Goal: Task Accomplishment & Management: Complete application form

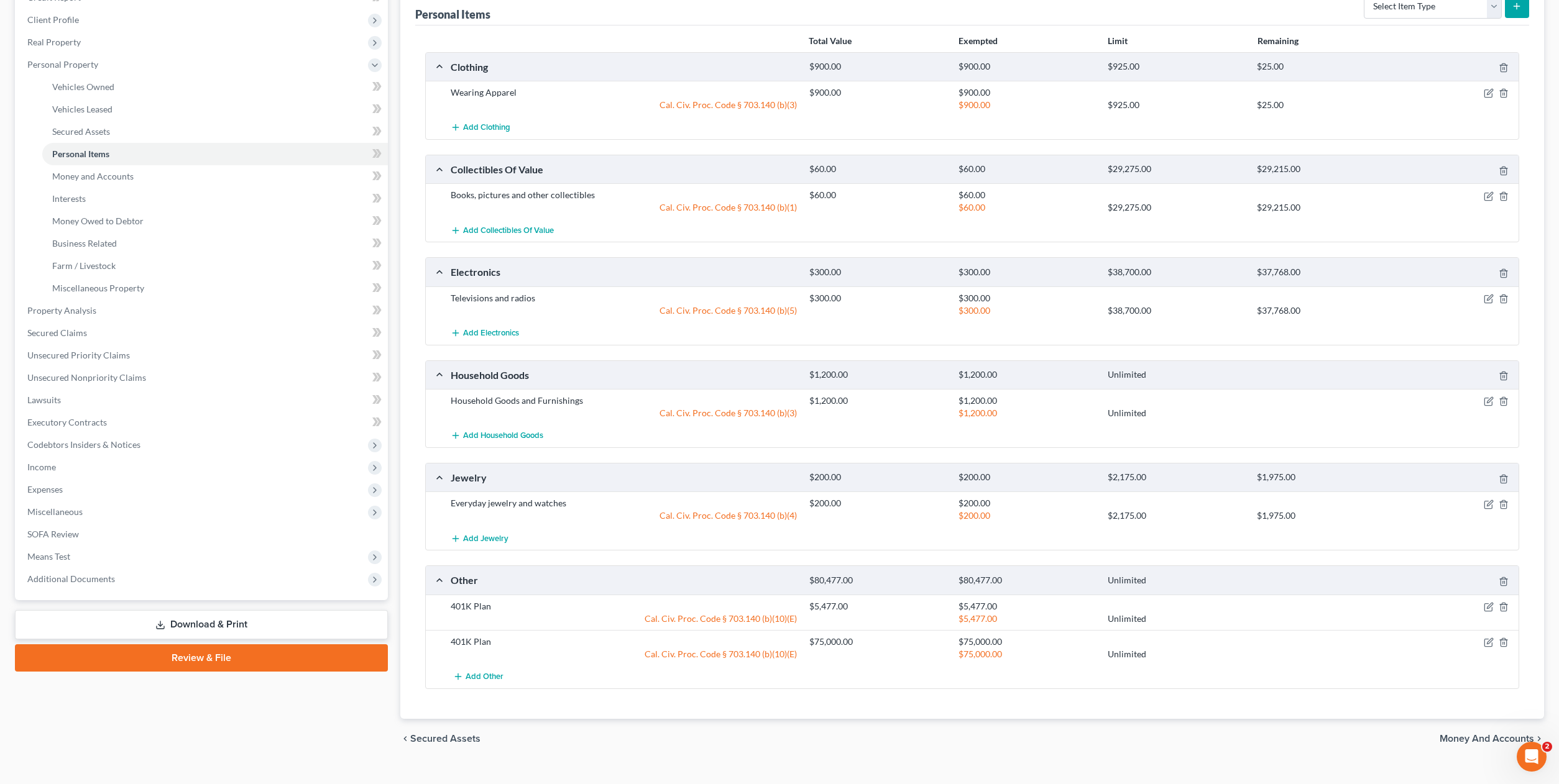
scroll to position [165, 0]
click at [1486, 609] on icon "button" at bounding box center [1488, 607] width 10 height 10
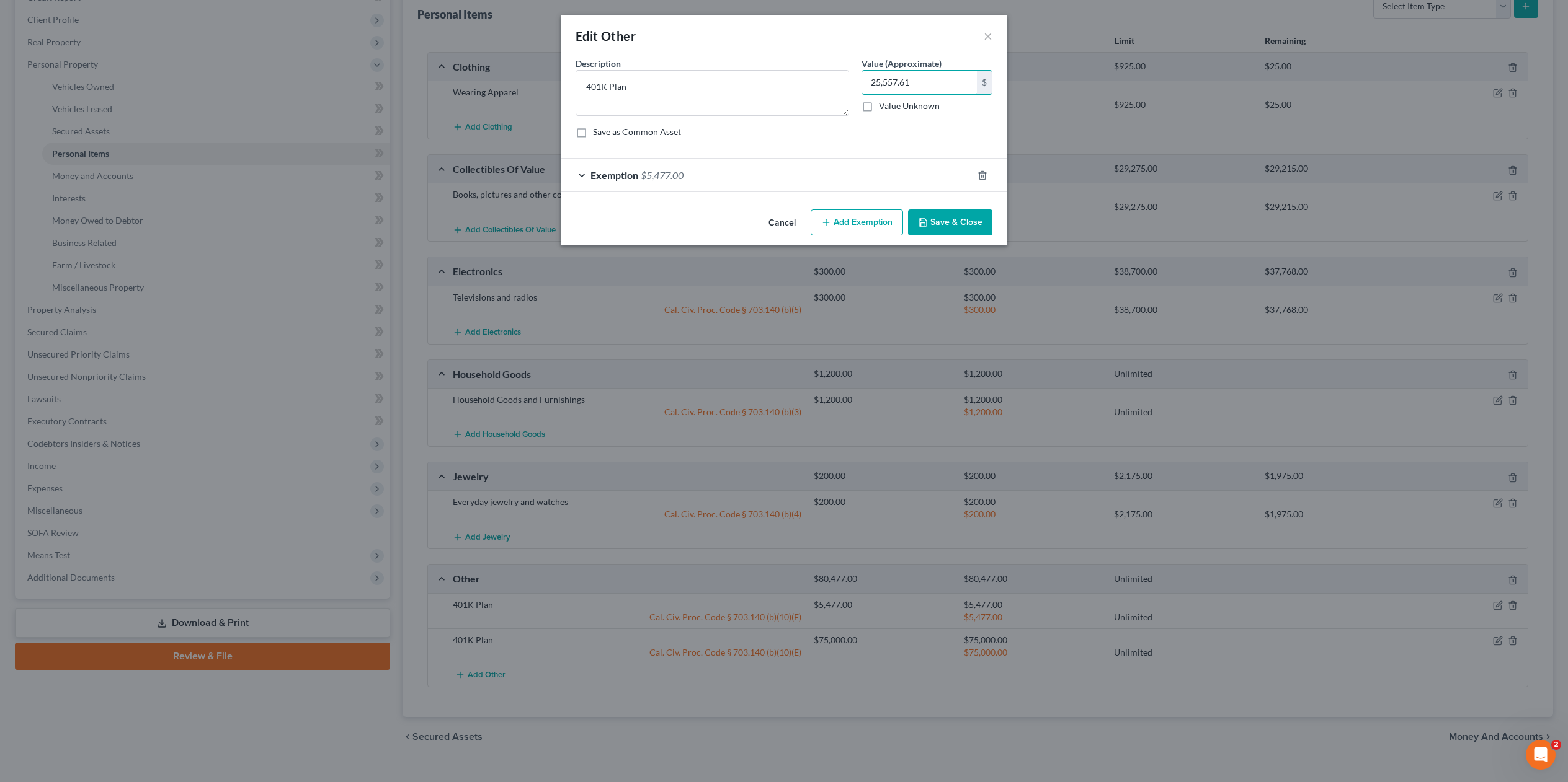
type input "25,557.61"
click at [726, 179] on div "Exemption $5,477.00" at bounding box center [767, 175] width 412 height 33
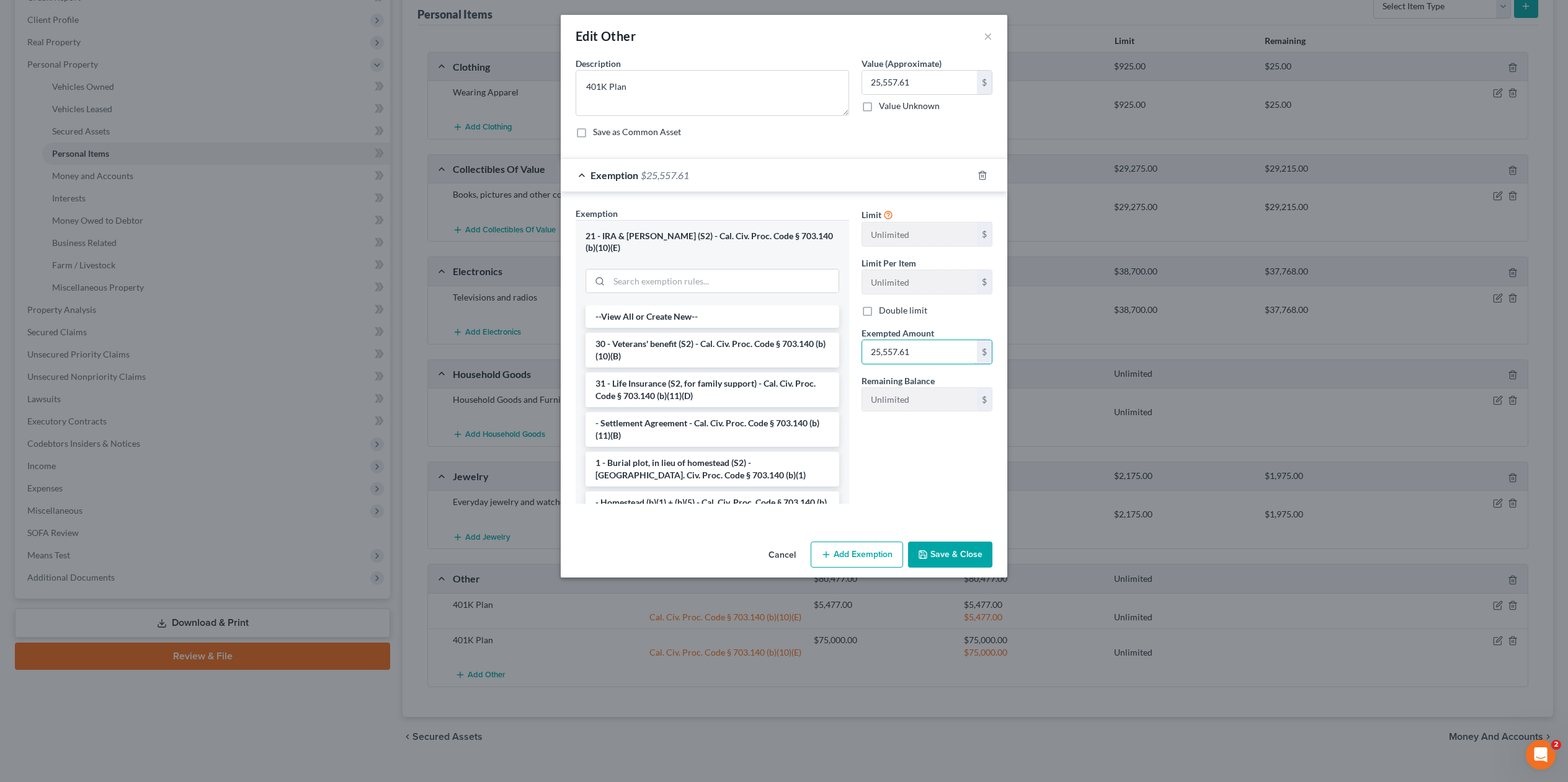
type input "25,557.61"
click at [958, 543] on button "Save & Close" at bounding box center [950, 555] width 84 height 26
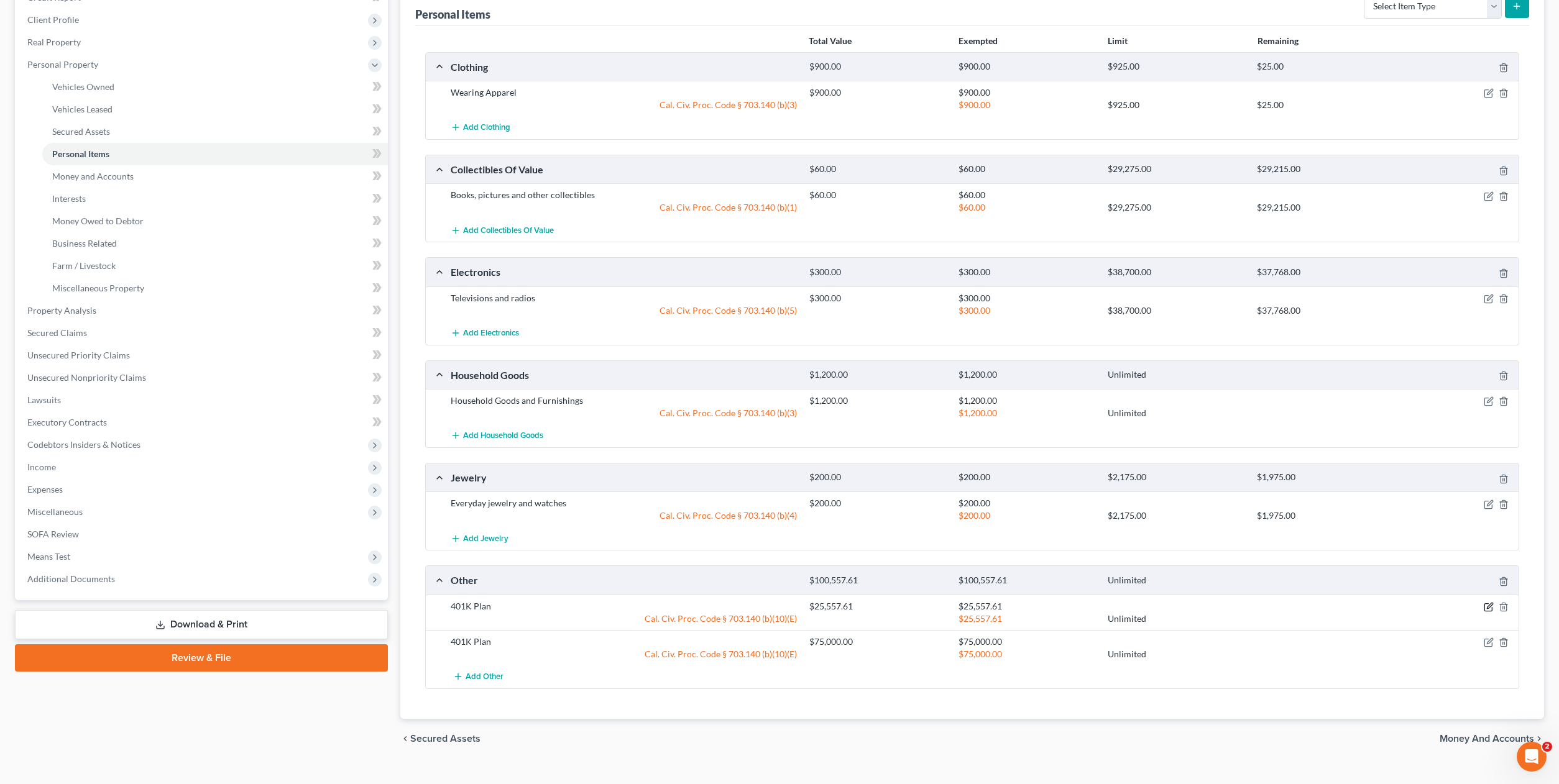
click at [1488, 608] on icon "button" at bounding box center [1490, 606] width 5 height 5
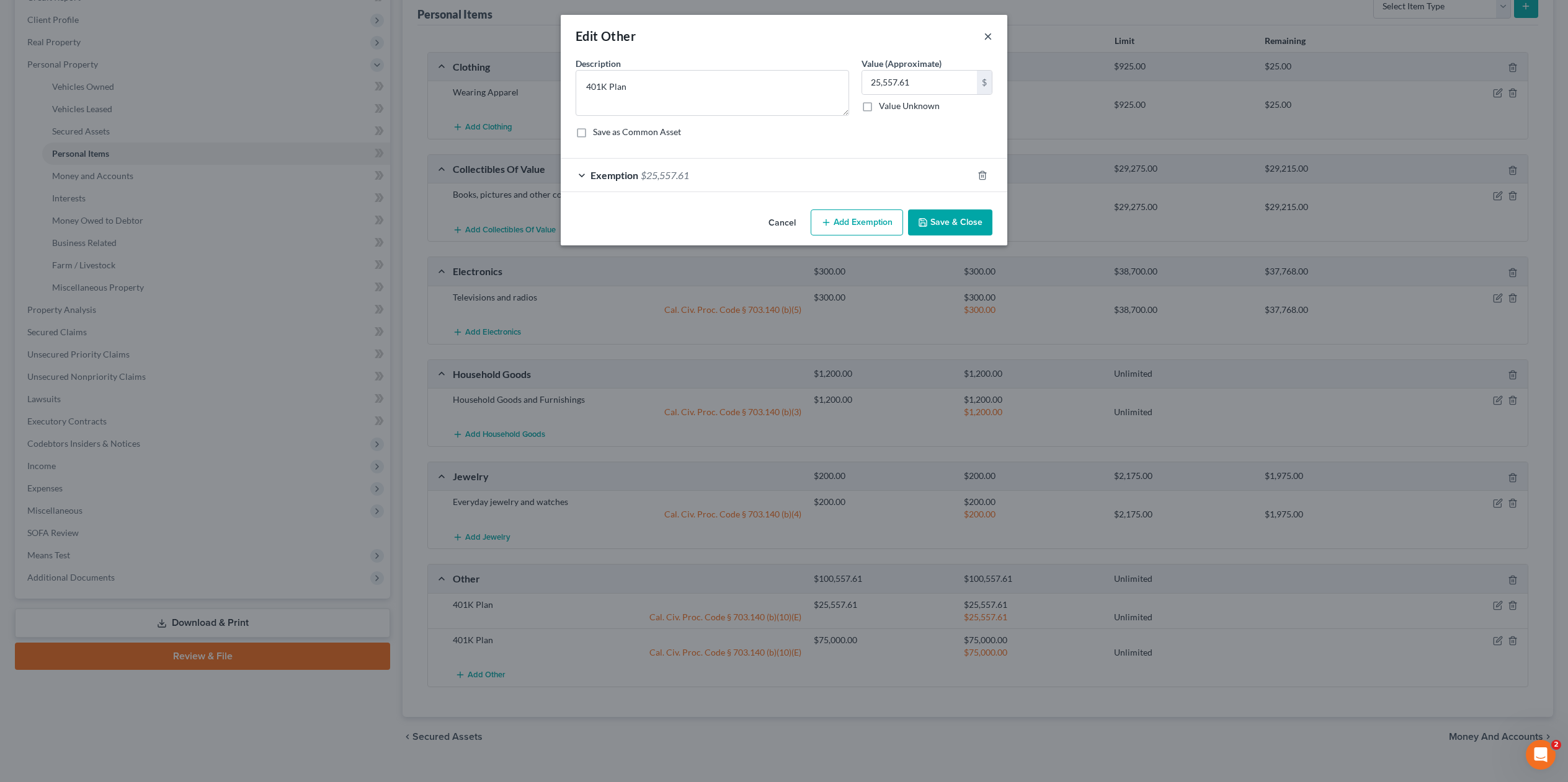
drag, startPoint x: 990, startPoint y: 42, endPoint x: 894, endPoint y: 220, distance: 202.2
click at [834, 112] on div "Edit Other × An exemption set must first be selected from the Filing Informatio…" at bounding box center [784, 131] width 447 height 231
click at [958, 223] on button "Save & Close" at bounding box center [950, 222] width 84 height 26
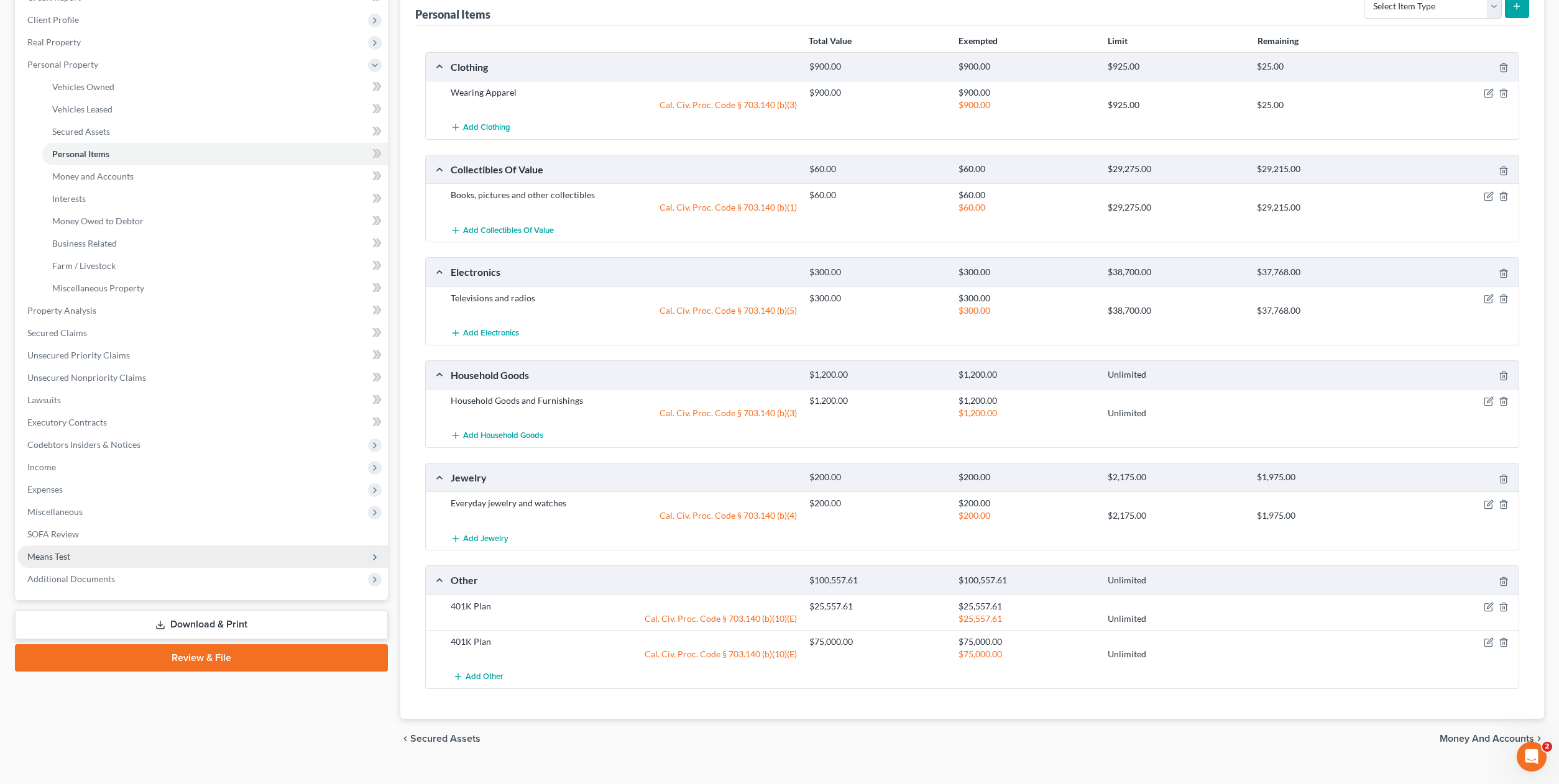
click at [50, 555] on span "Means Test" at bounding box center [48, 557] width 43 height 11
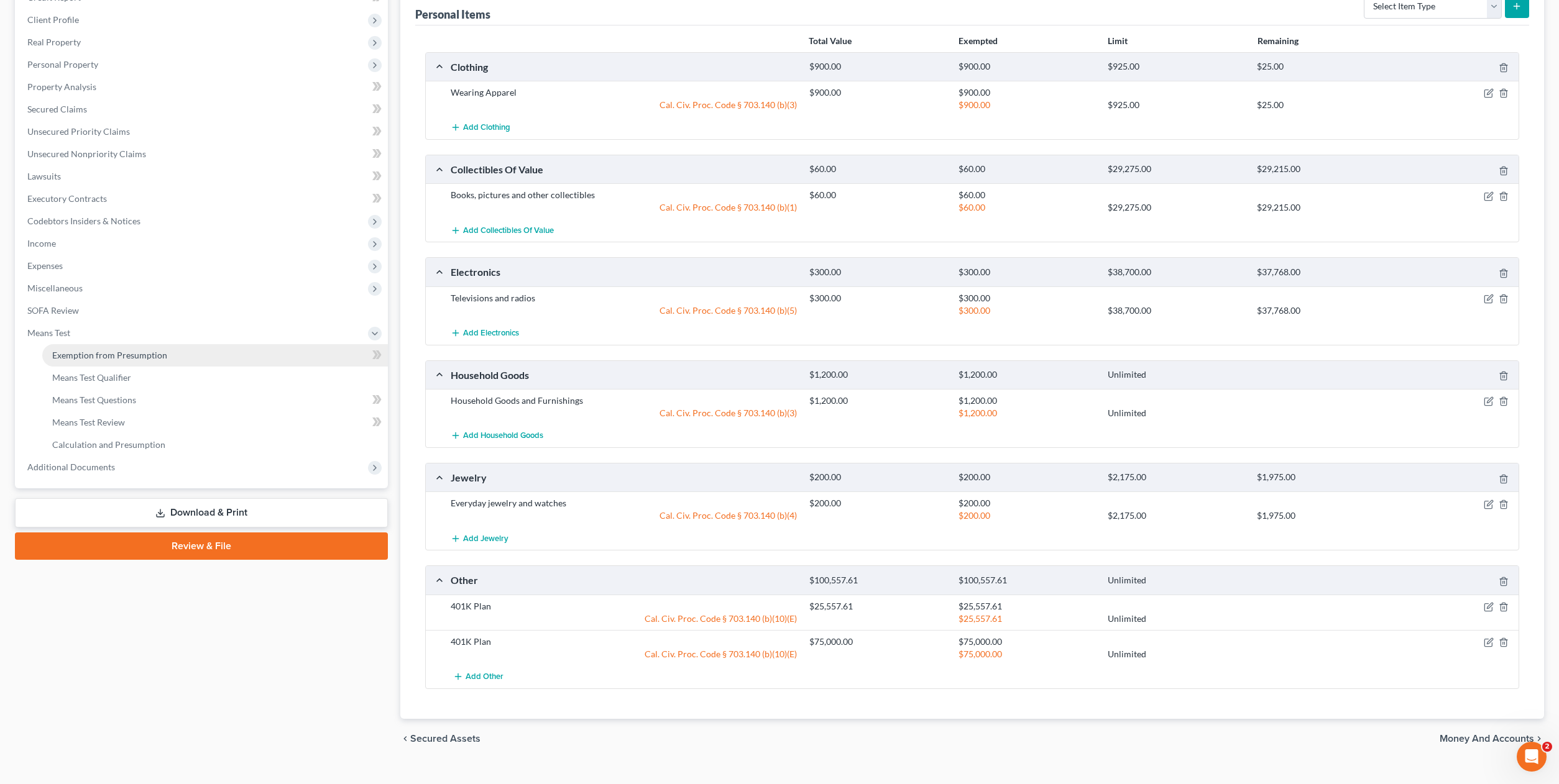
click at [96, 358] on span "Exemption from Presumption" at bounding box center [110, 355] width 115 height 11
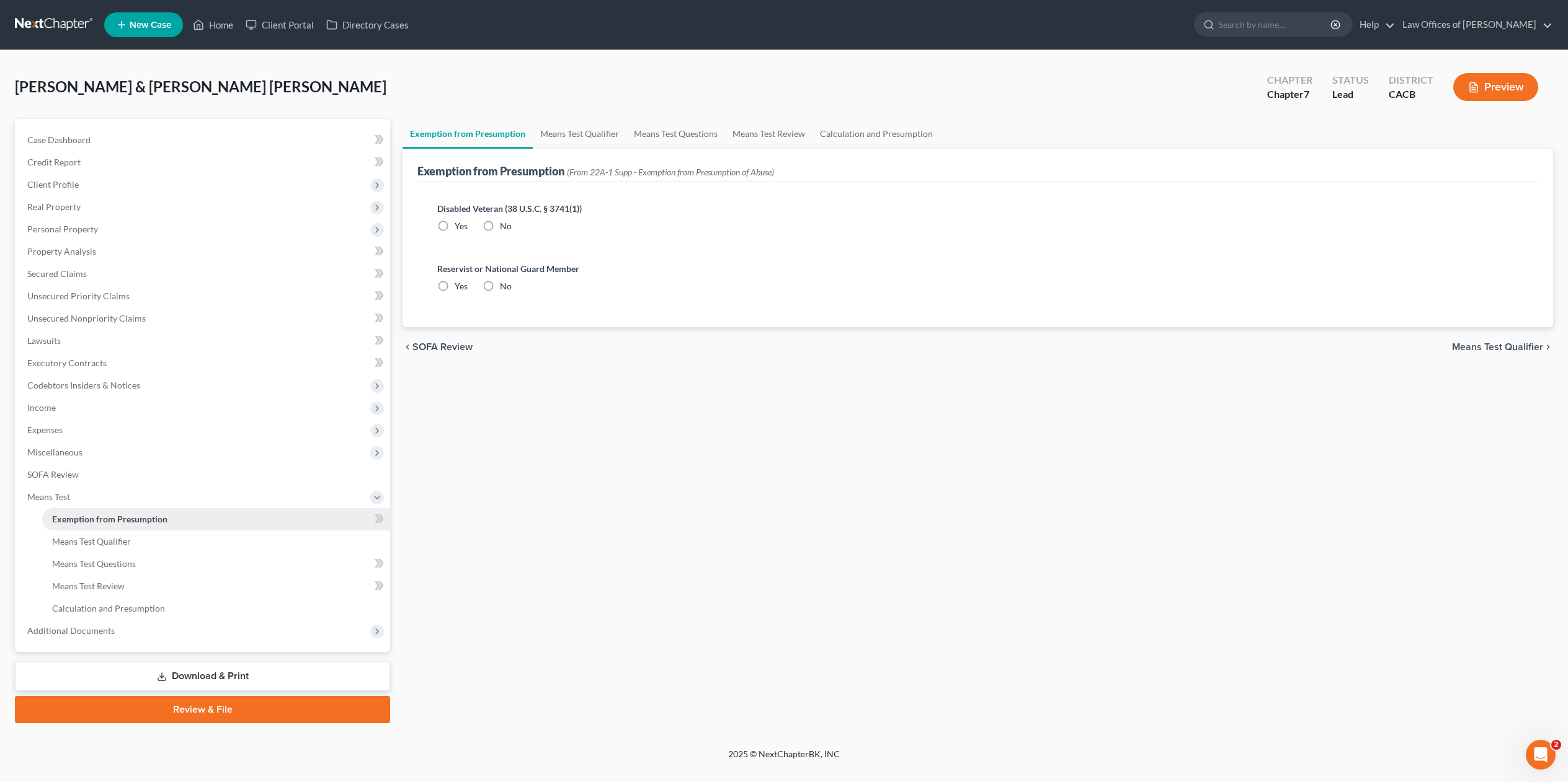
radio input "true"
click at [99, 539] on span "Means Test Qualifier" at bounding box center [91, 541] width 78 height 11
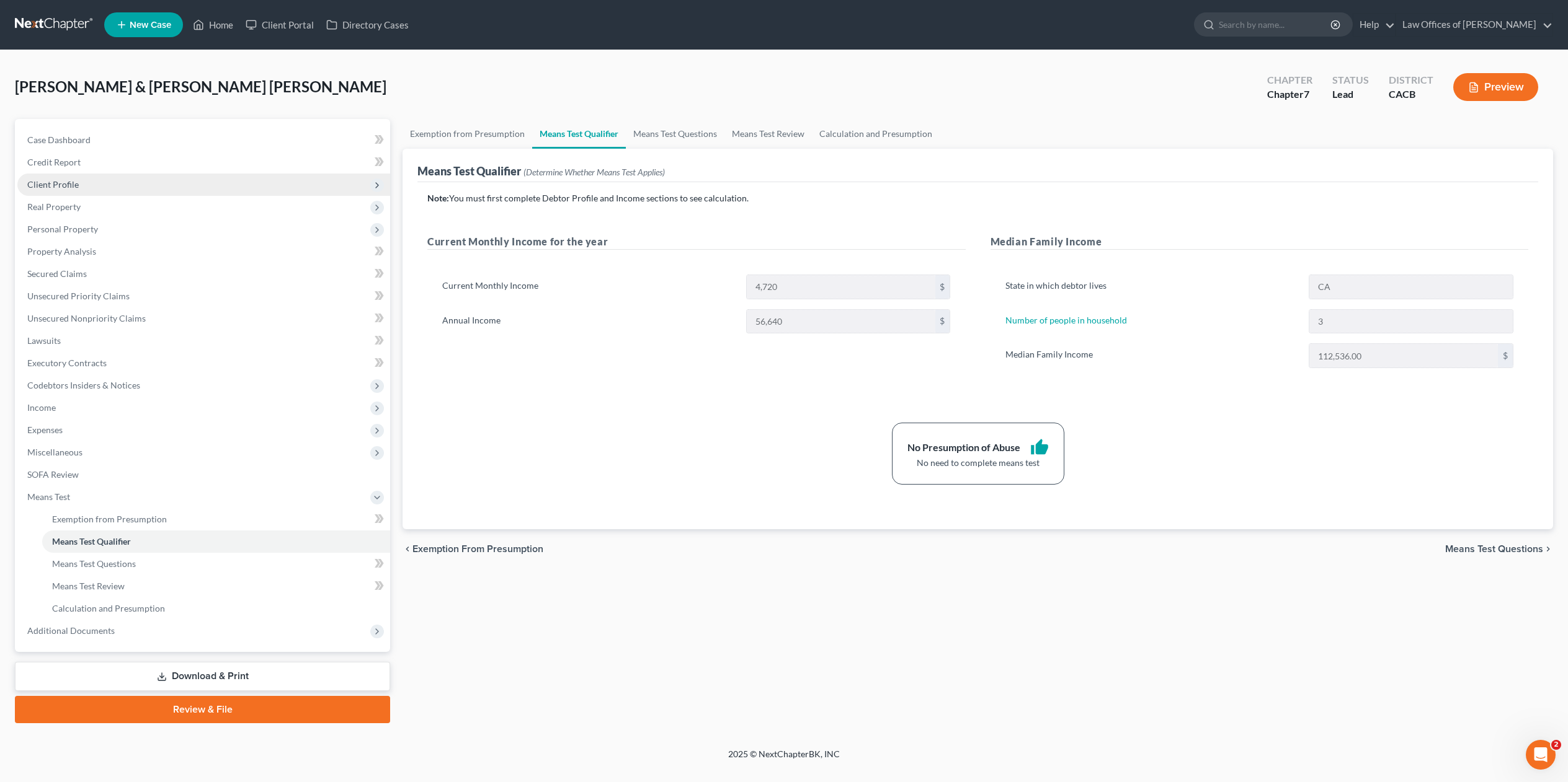
click at [67, 181] on span "Client Profile" at bounding box center [53, 185] width 51 height 11
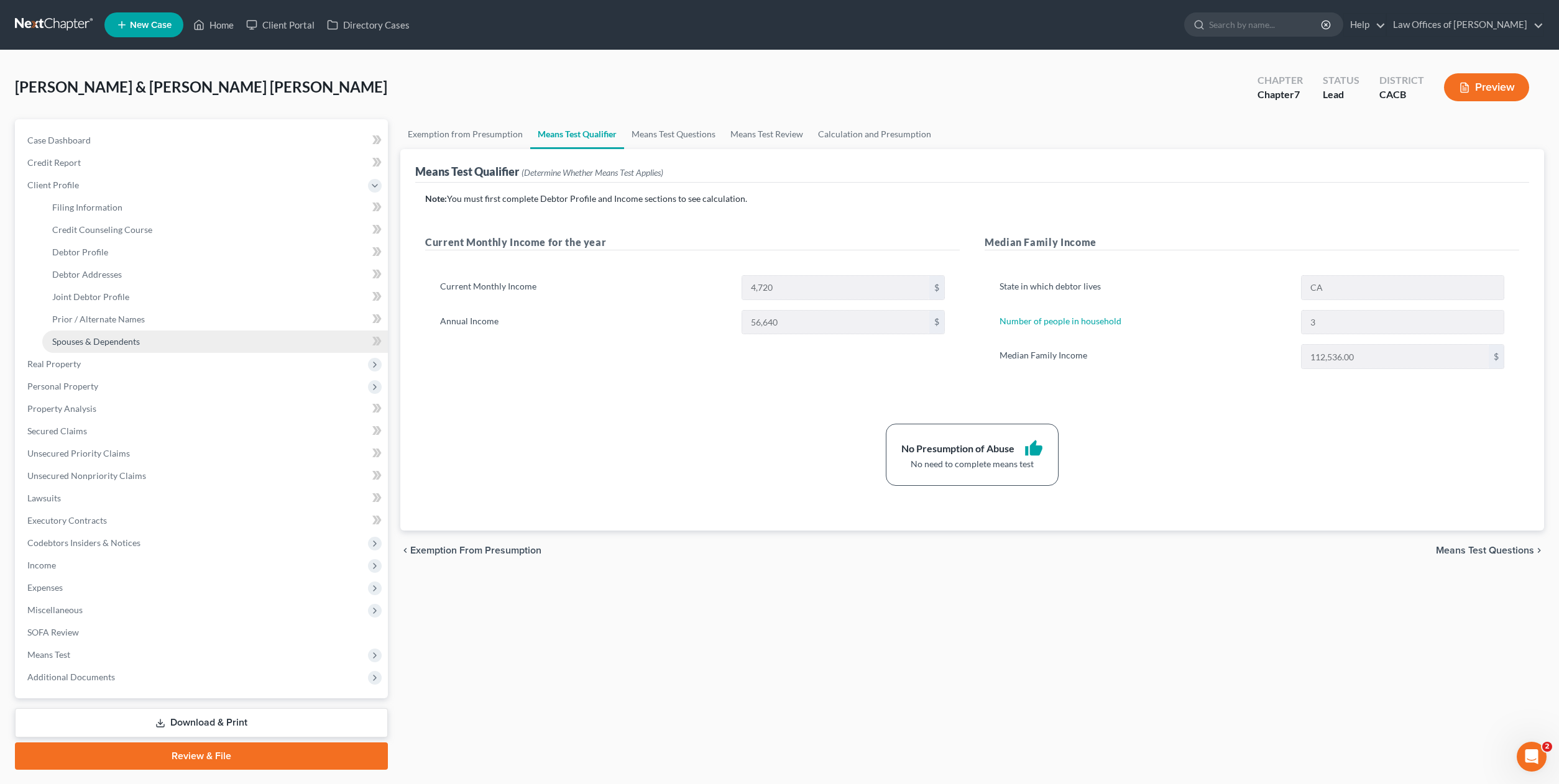
click at [99, 343] on span "Spouses & Dependents" at bounding box center [96, 342] width 88 height 11
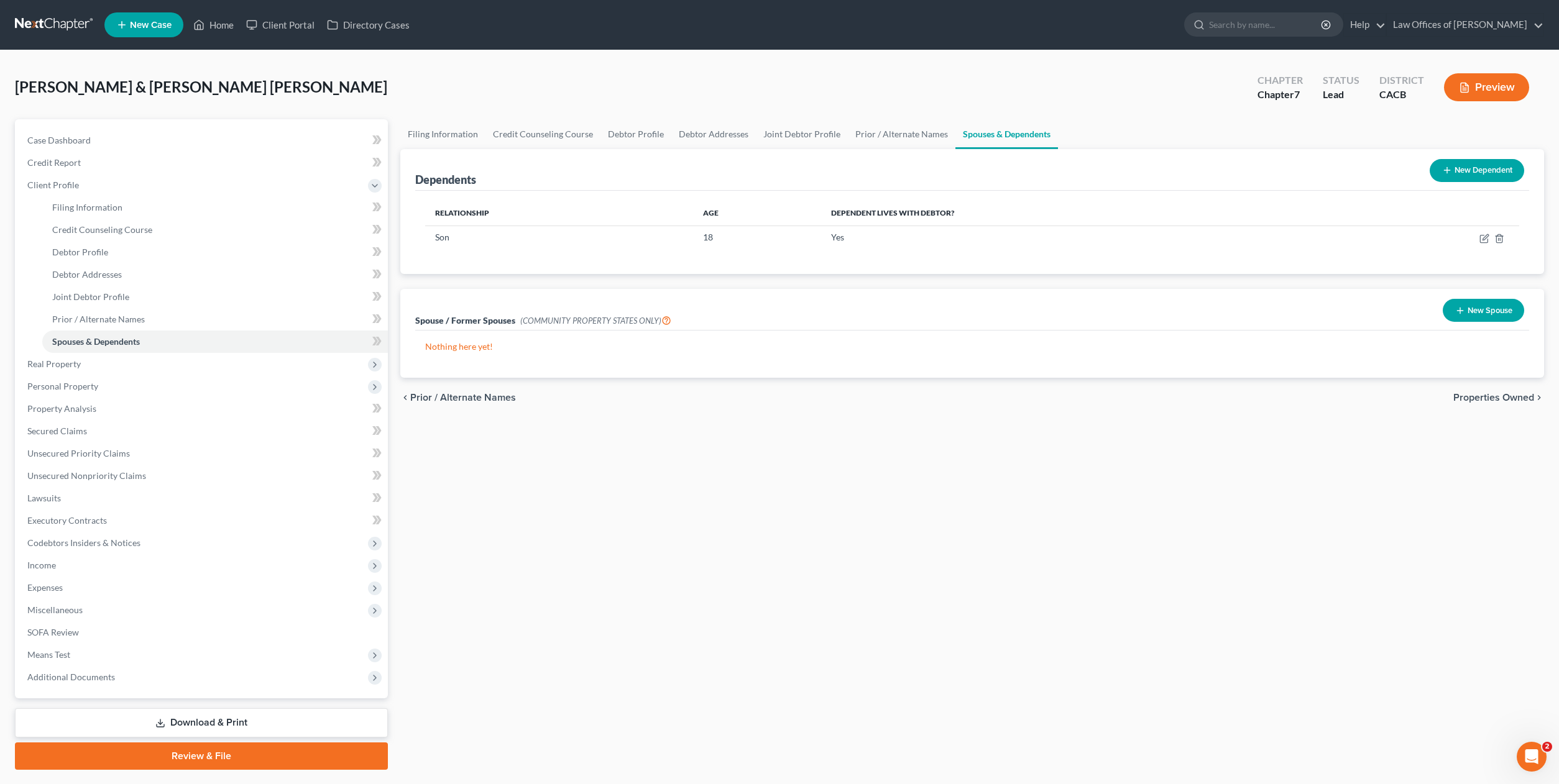
click at [1475, 167] on button "New Dependent" at bounding box center [1476, 171] width 95 height 23
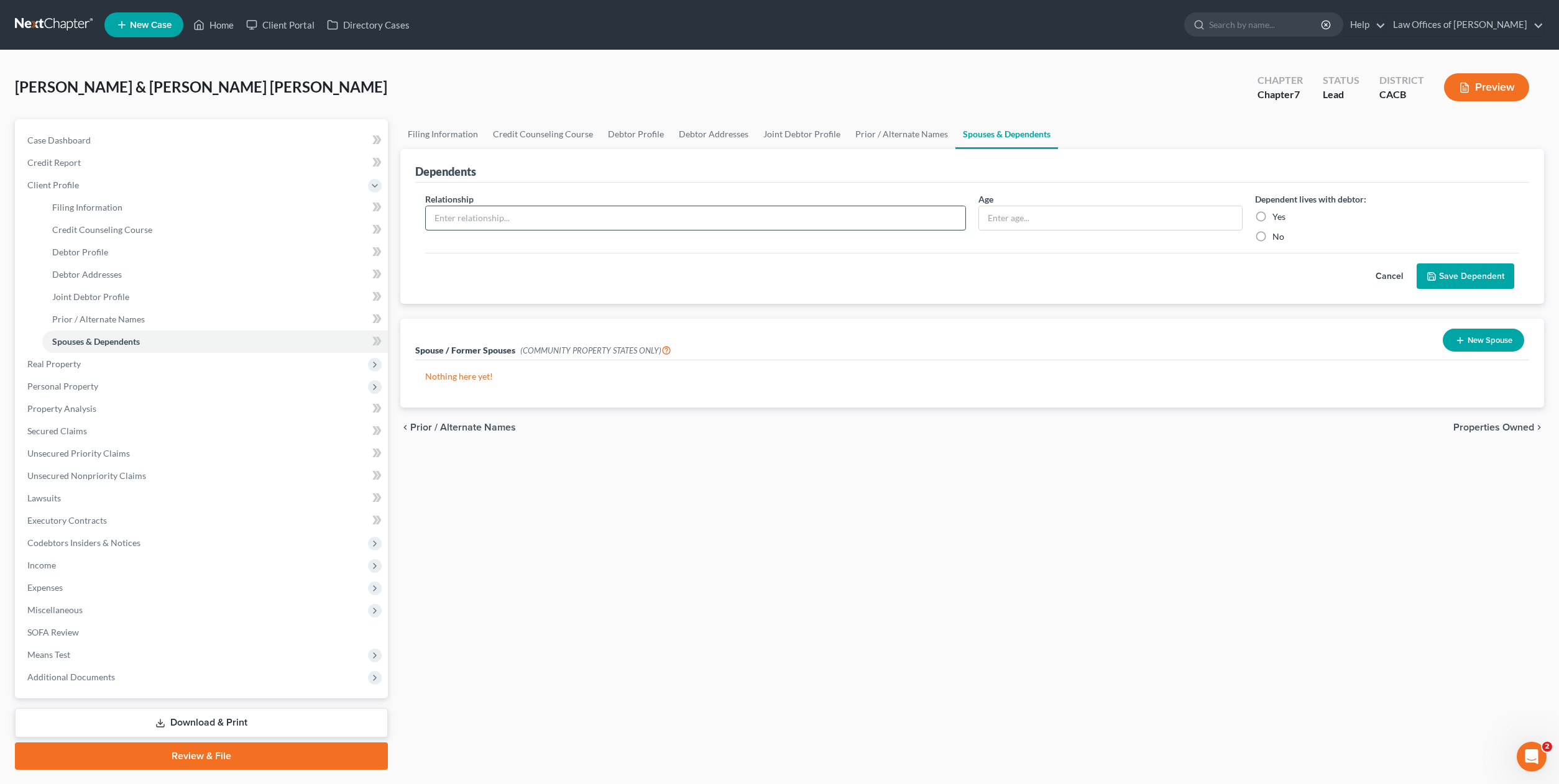
click at [550, 222] on input "text" at bounding box center [696, 218] width 540 height 24
type input "dAUGHTER"
type input "22"
click at [1272, 215] on label "Yes" at bounding box center [1279, 217] width 13 height 13
click at [1277, 215] on input "Yes" at bounding box center [1281, 215] width 8 height 8
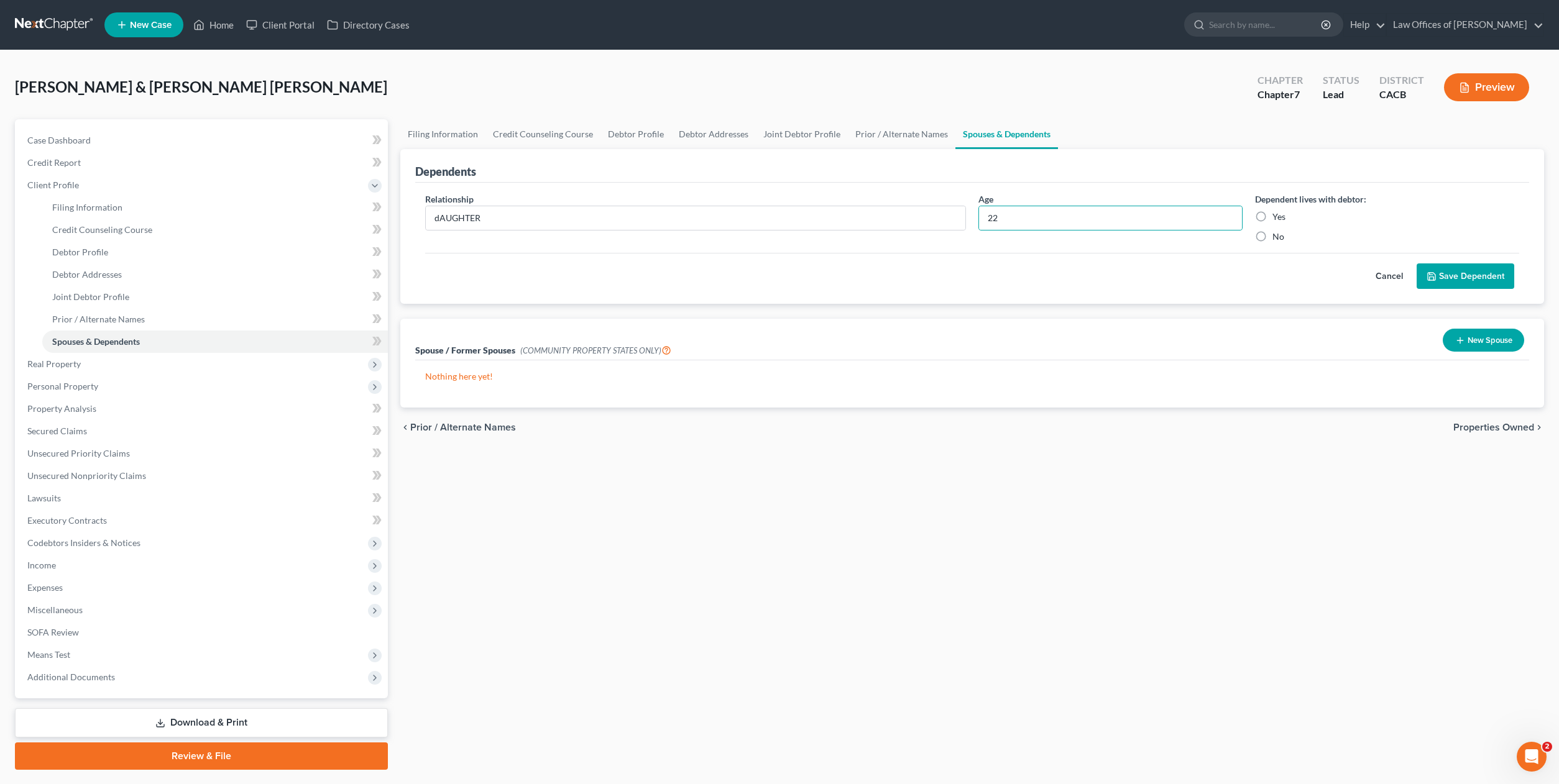
radio input "true"
drag, startPoint x: 1458, startPoint y: 282, endPoint x: 485, endPoint y: 194, distance: 977.0
click at [552, 220] on form "Relationship * dAUGHTER Age 22 Dependent lives with debtor: Yes No Cancel Save …" at bounding box center [972, 241] width 1094 height 97
drag, startPoint x: 493, startPoint y: 217, endPoint x: 1030, endPoint y: 154, distance: 540.7
click at [356, 199] on div "Petition Navigation Case Dashboard Payments Invoices Payments Payments Credit R…" at bounding box center [779, 444] width 1541 height 650
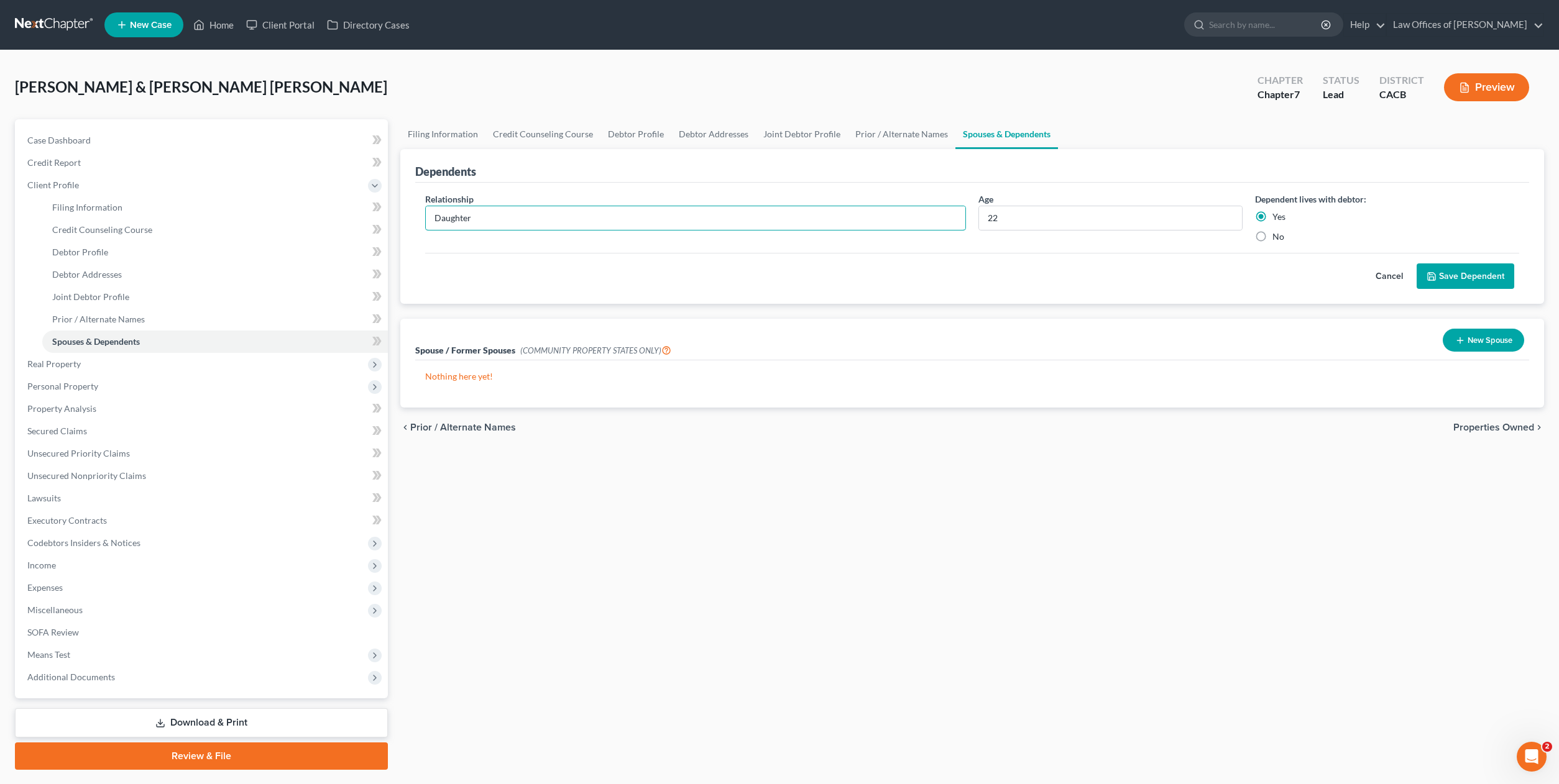
type input "Daughter"
click at [1472, 272] on button "Save Dependent" at bounding box center [1465, 276] width 98 height 26
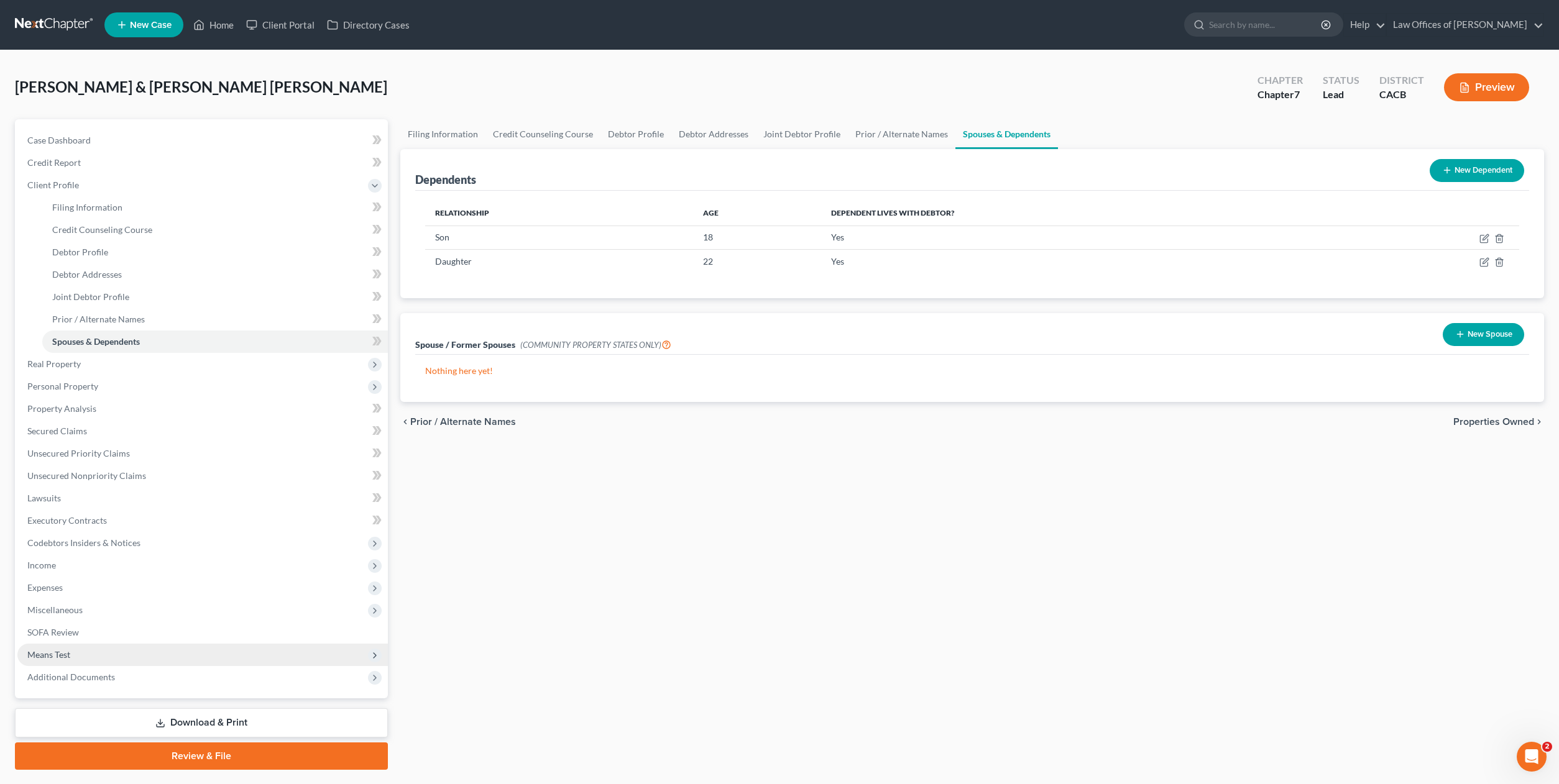
click at [65, 647] on span "Means Test" at bounding box center [202, 655] width 370 height 22
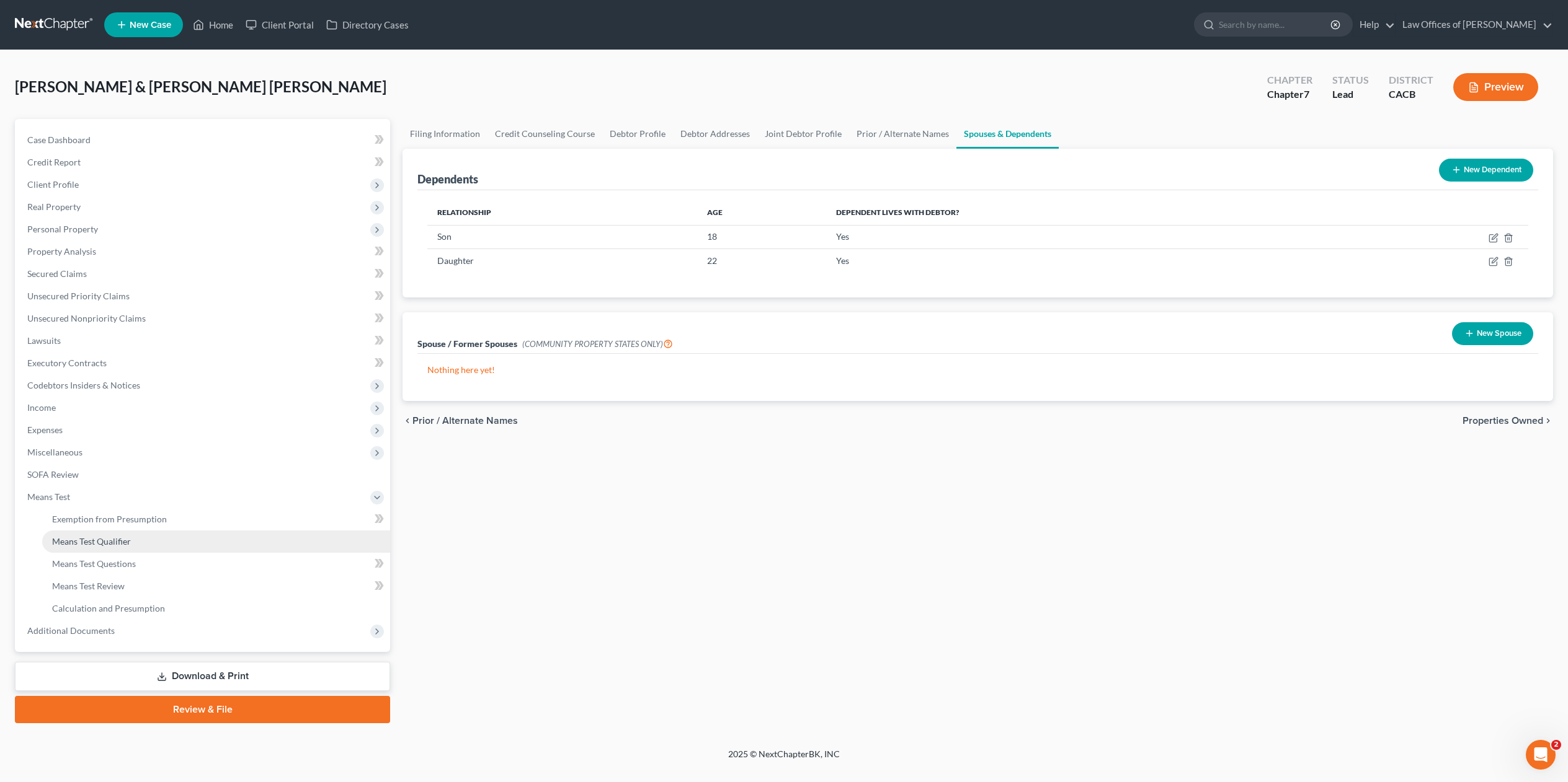
click at [128, 538] on span "Means Test Qualifier" at bounding box center [91, 541] width 78 height 11
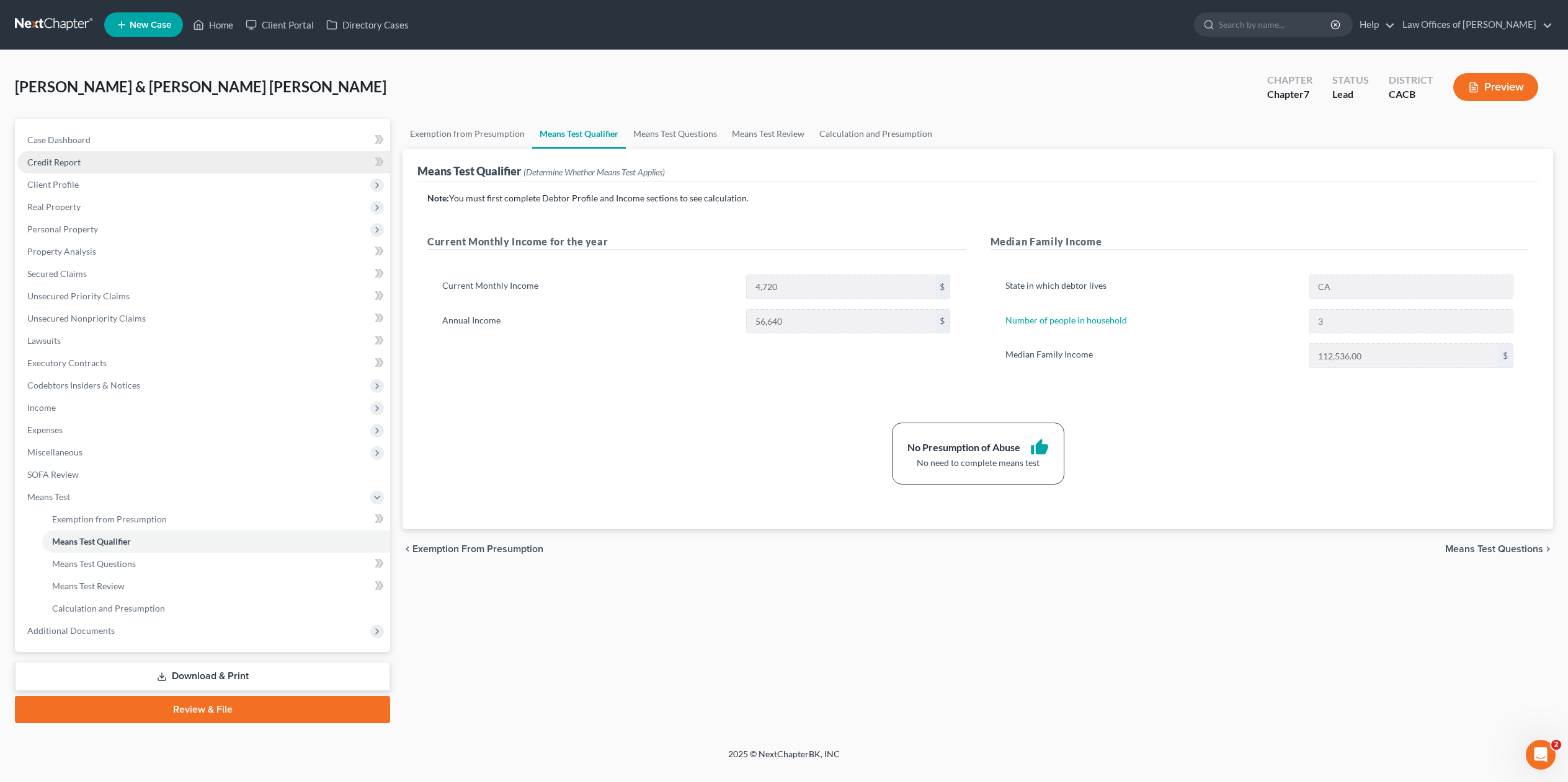
click at [55, 162] on span "Credit Report" at bounding box center [53, 162] width 53 height 11
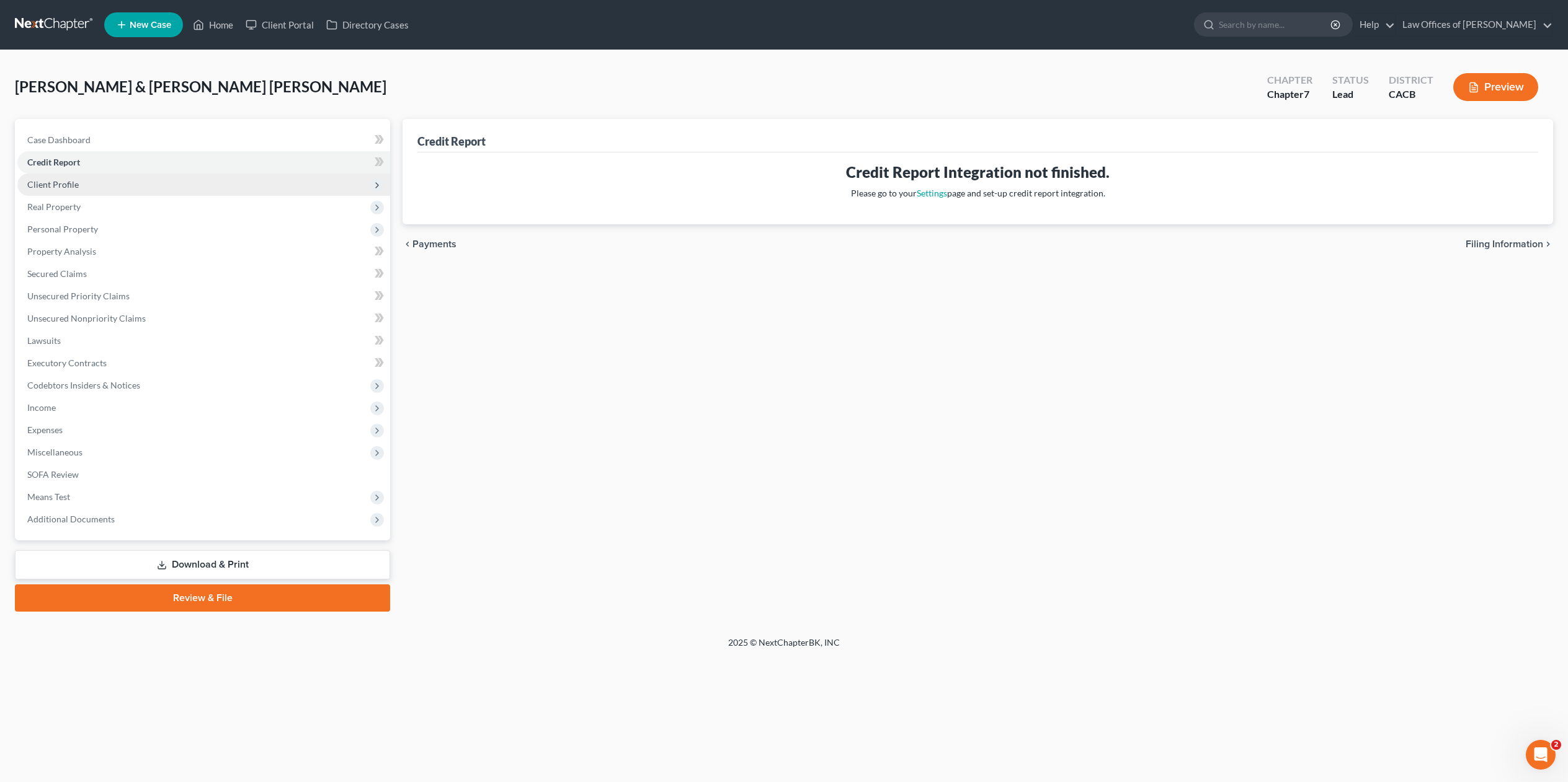
click at [53, 182] on span "Client Profile" at bounding box center [53, 185] width 51 height 11
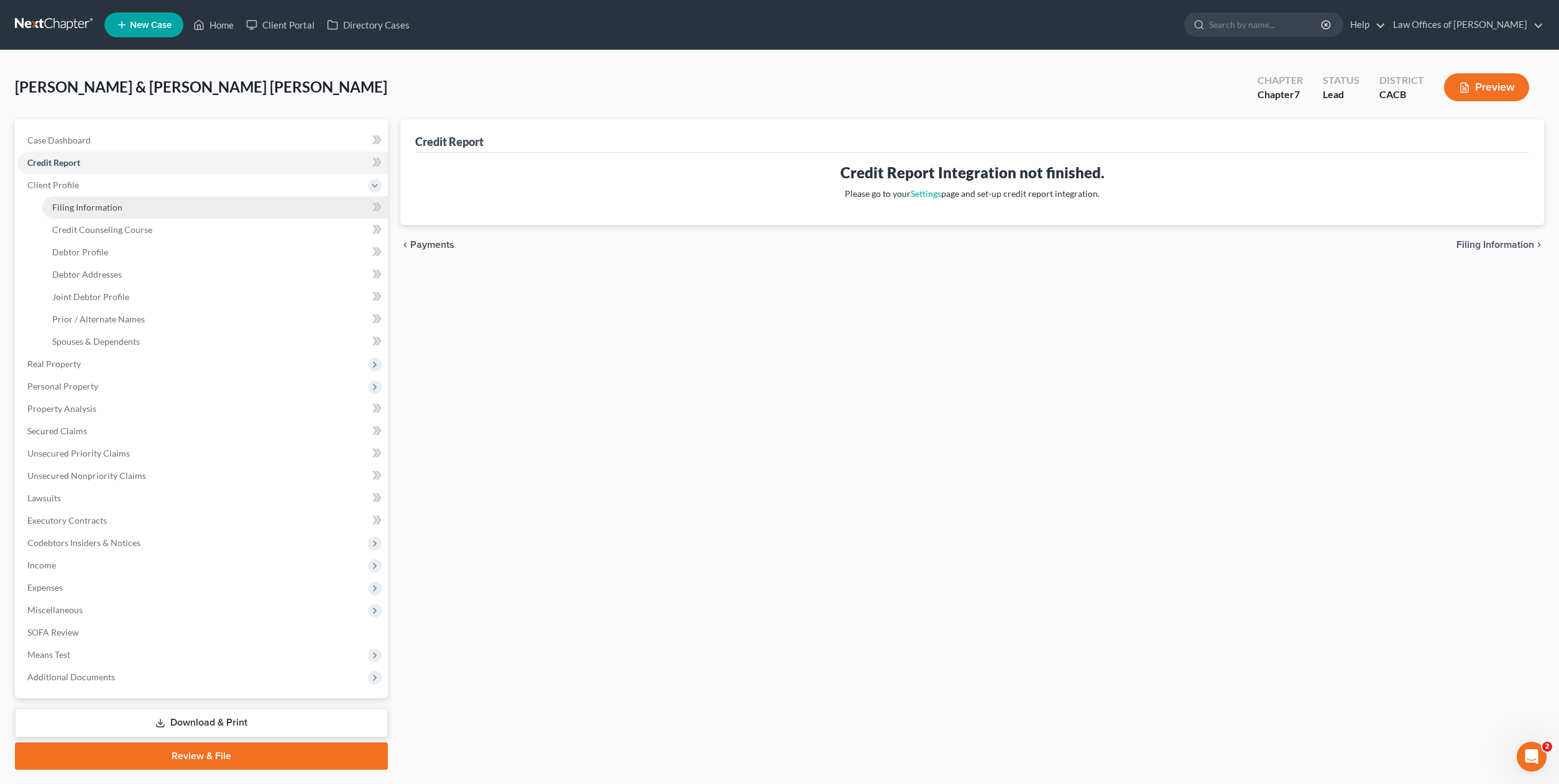
click at [73, 208] on span "Filing Information" at bounding box center [87, 208] width 70 height 11
select select "1"
select select "0"
select select "4"
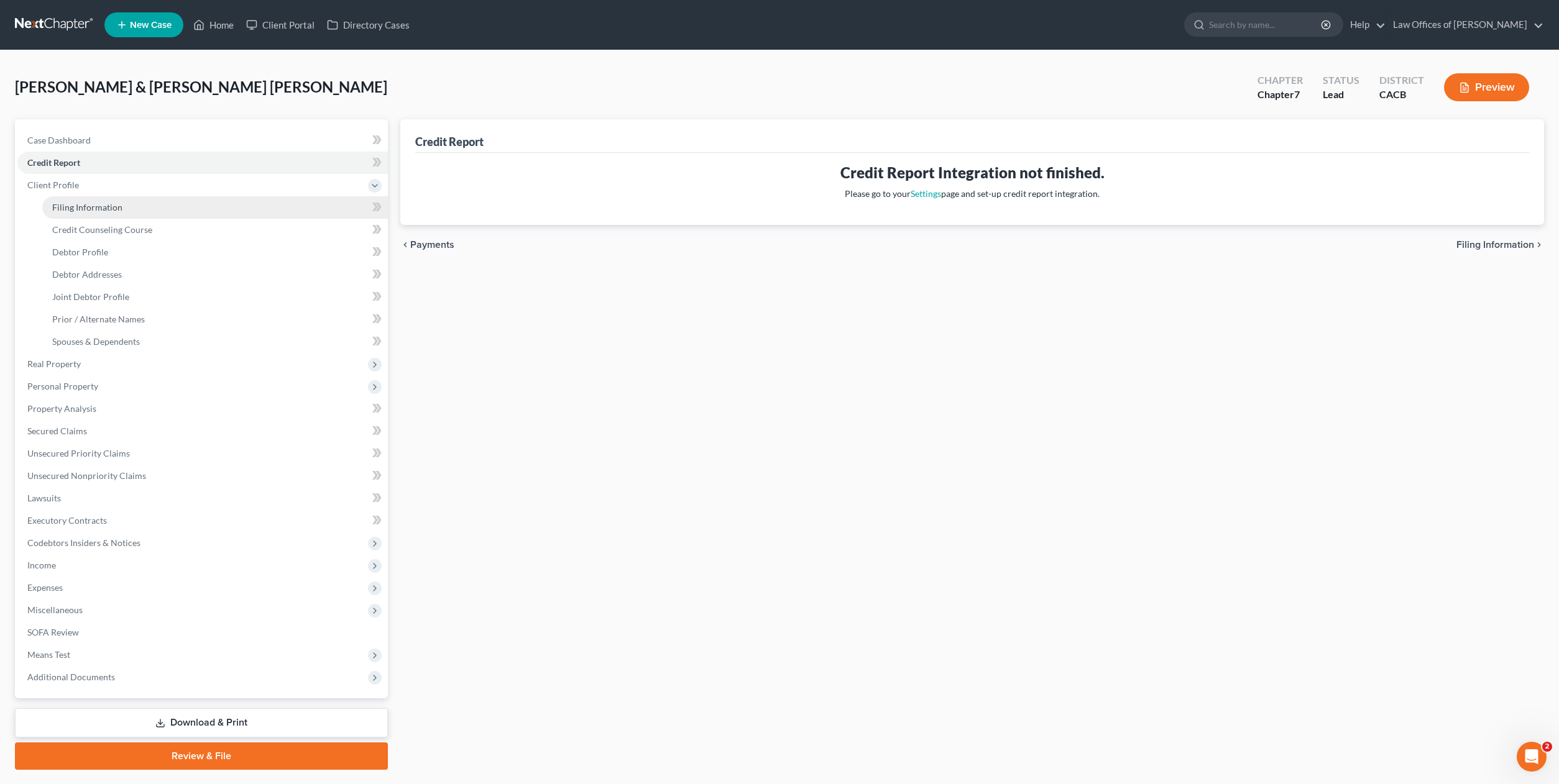
select select "0"
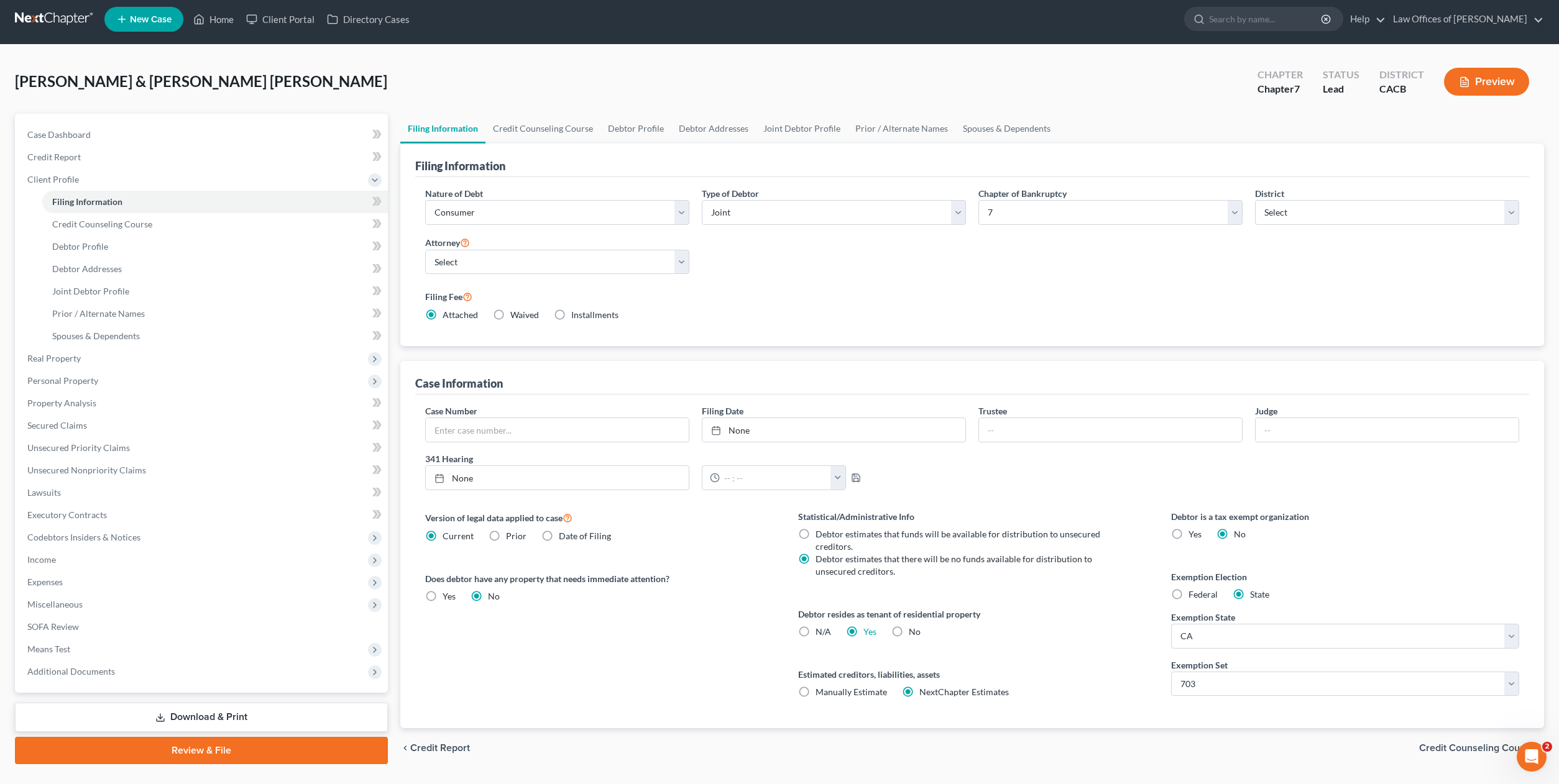
scroll to position [37, 0]
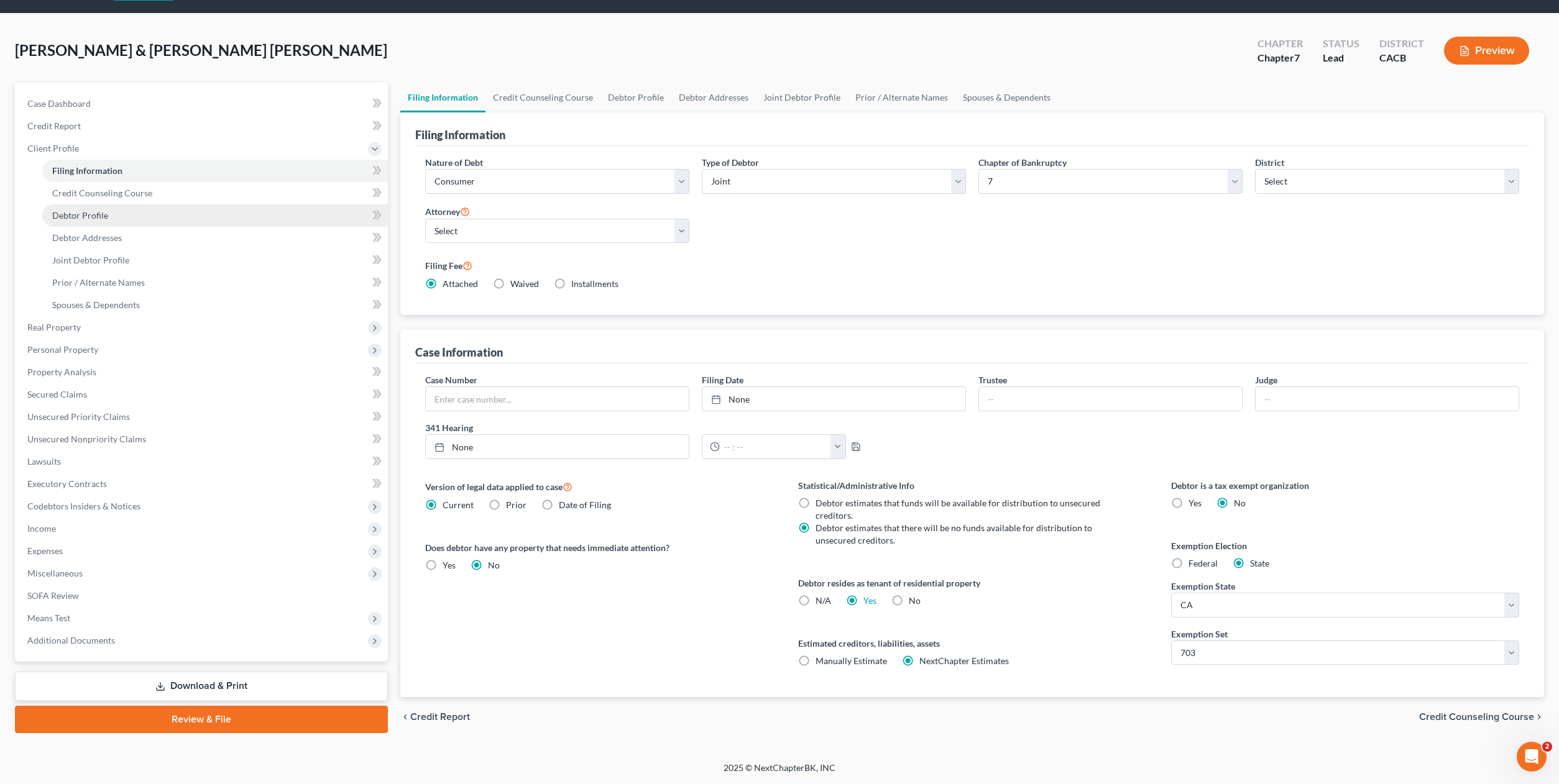
click at [75, 210] on span "Debtor Profile" at bounding box center [80, 216] width 56 height 11
select select "1"
select select "2"
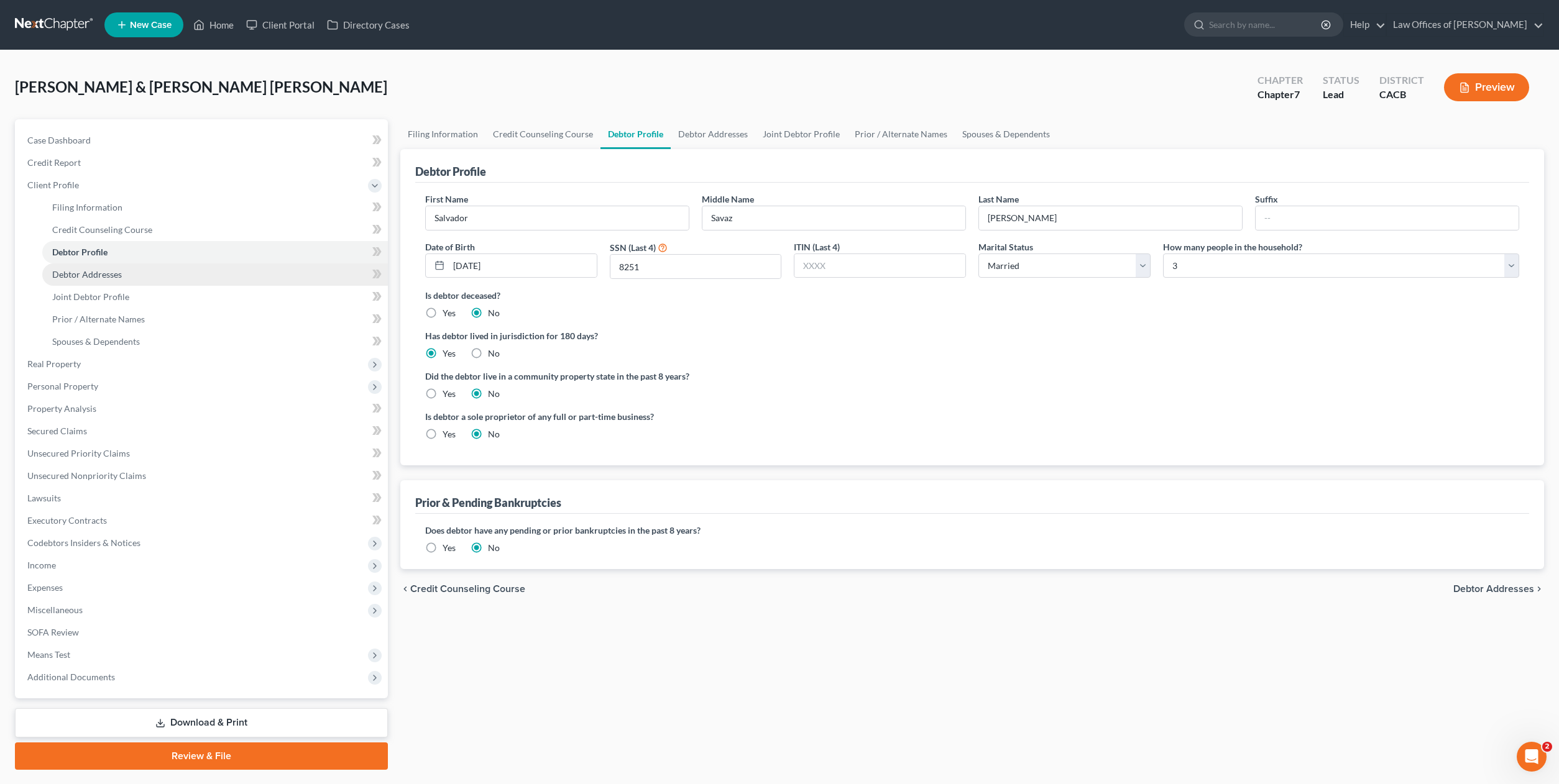
click at [73, 269] on span "Debtor Addresses" at bounding box center [87, 274] width 69 height 11
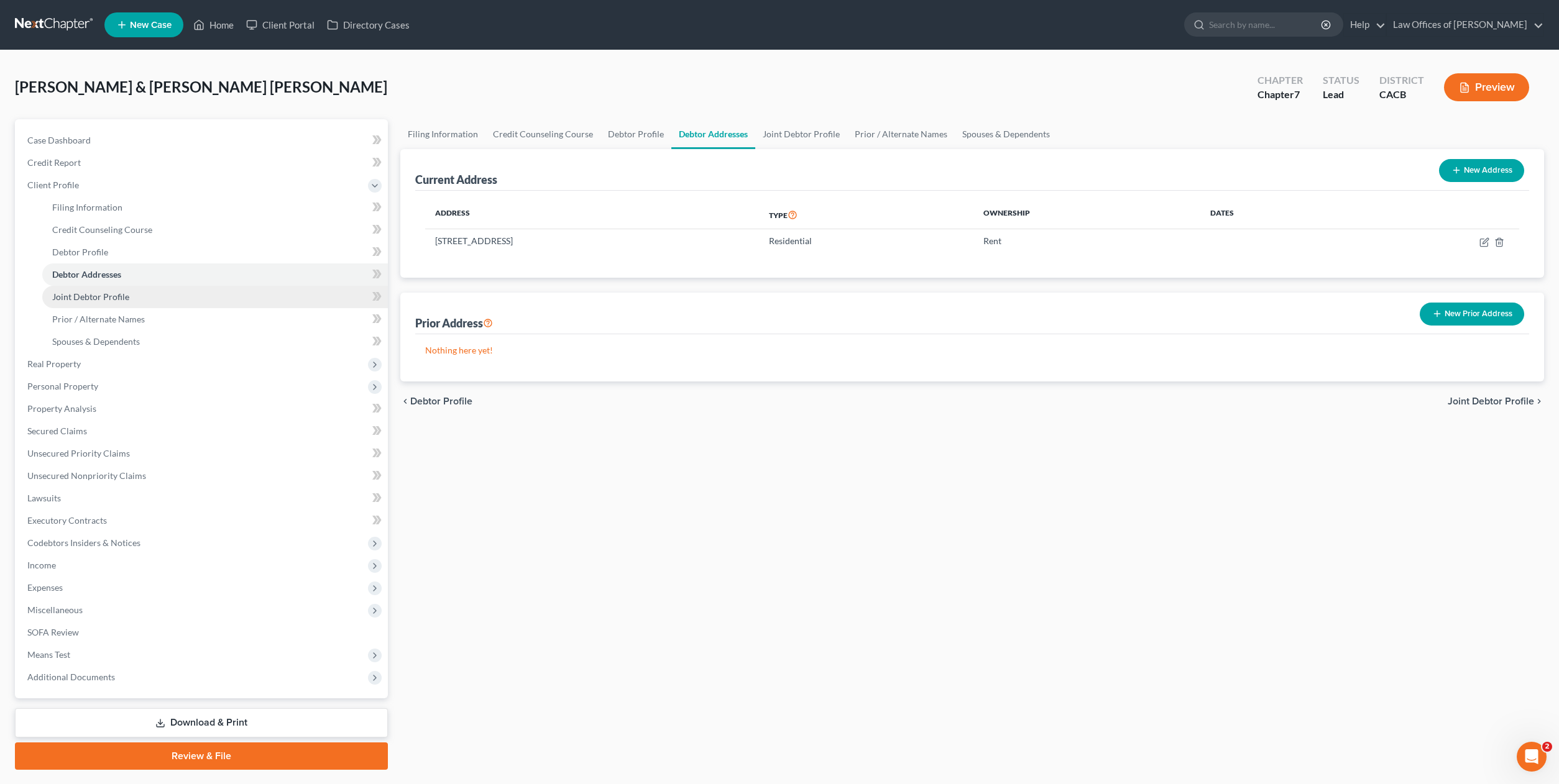
click at [98, 294] on span "Joint Debtor Profile" at bounding box center [91, 297] width 77 height 11
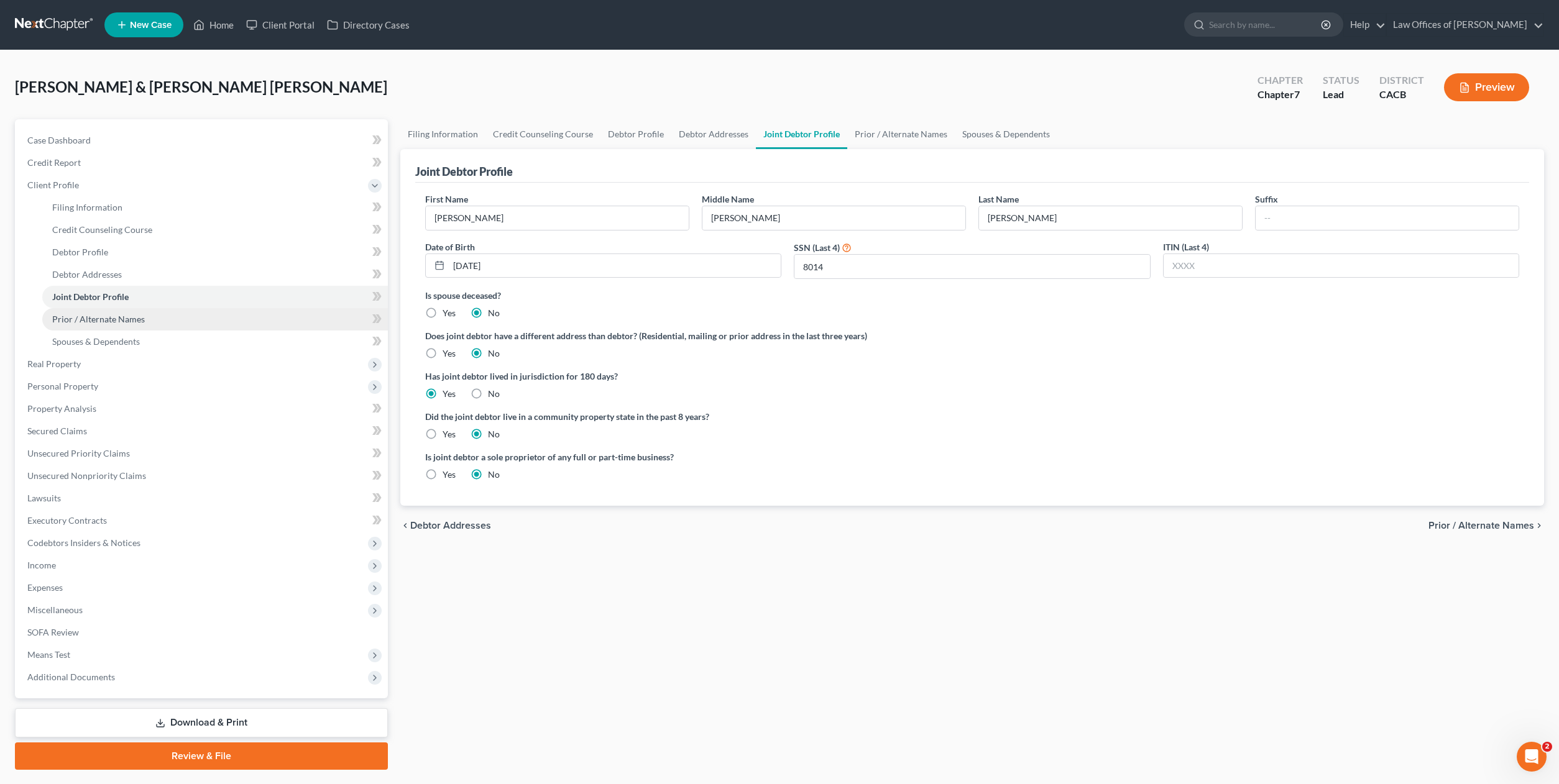
click at [97, 314] on span "Prior / Alternate Names" at bounding box center [99, 319] width 93 height 11
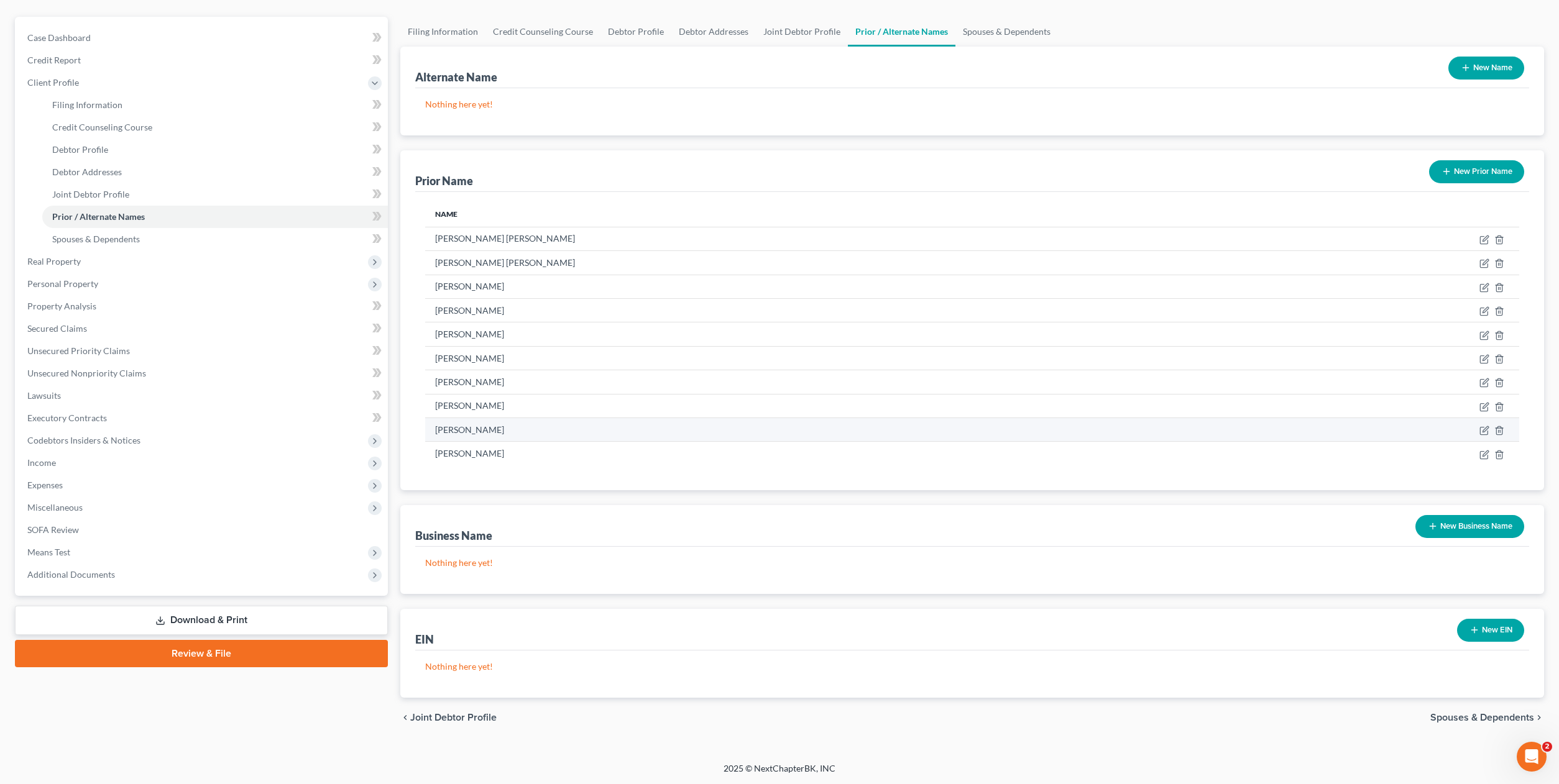
scroll to position [104, 0]
click at [126, 237] on span "Spouses & Dependents" at bounding box center [96, 239] width 88 height 11
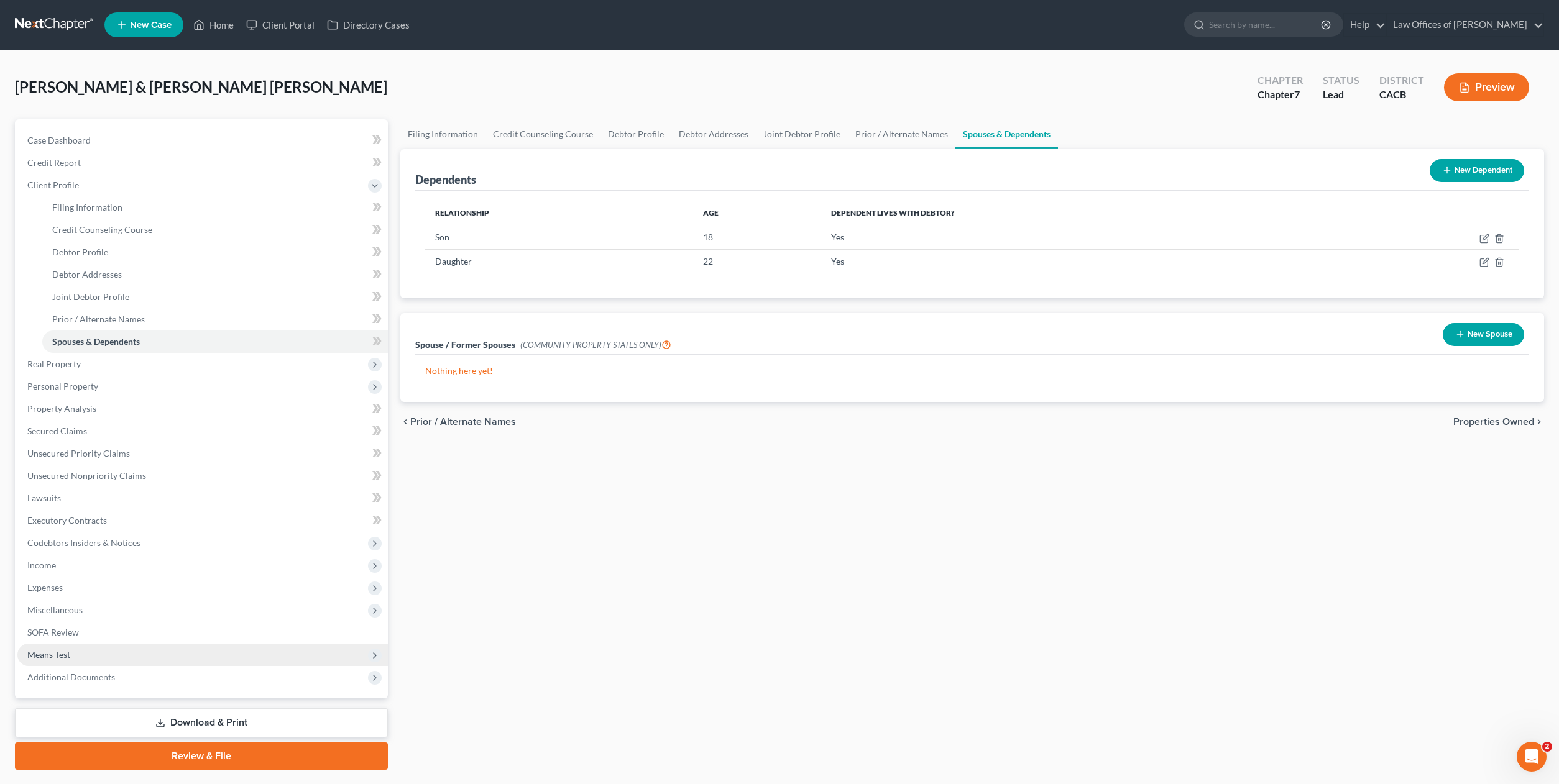
click at [54, 658] on span "Means Test" at bounding box center [48, 654] width 43 height 11
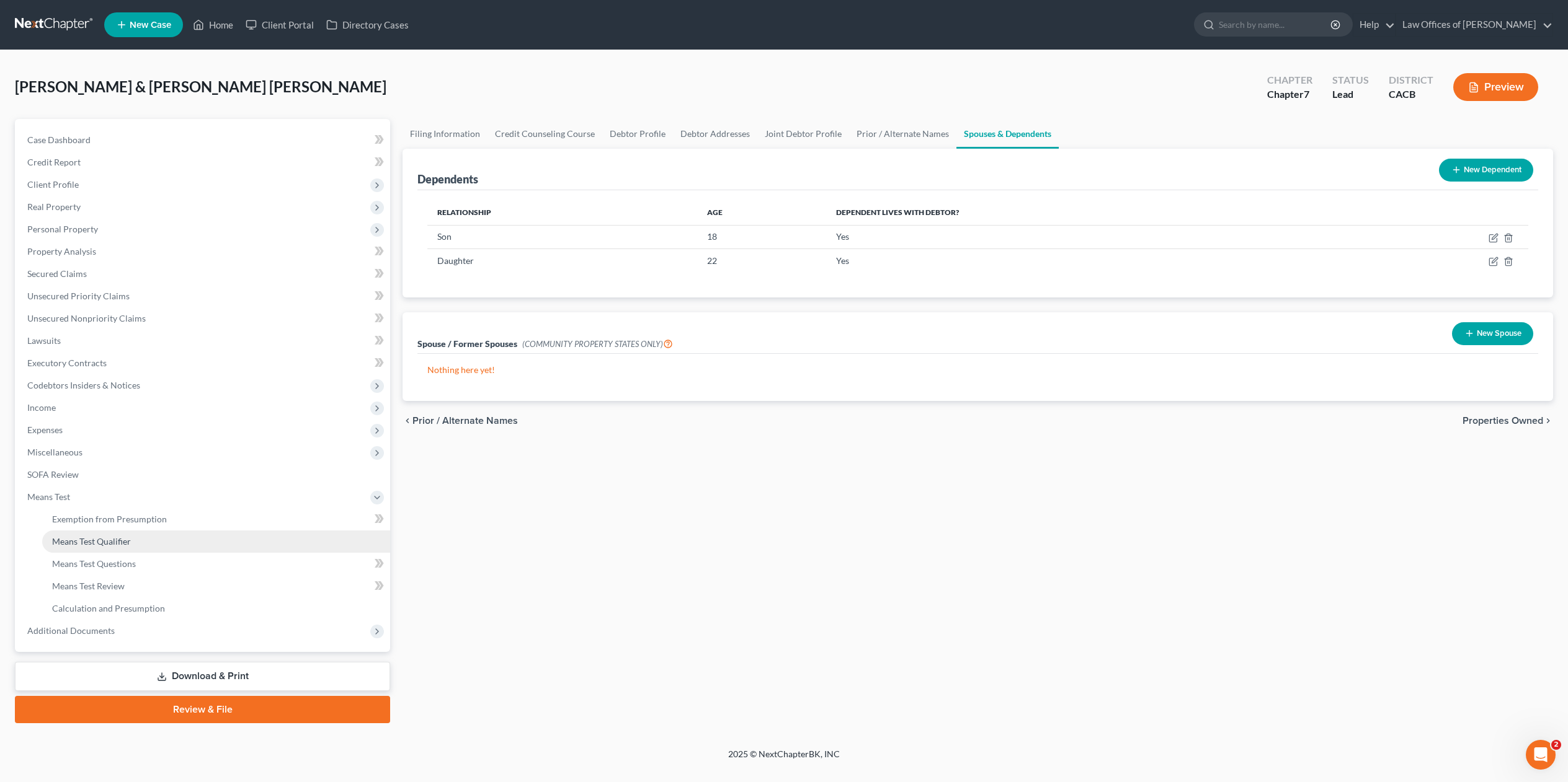
click at [70, 533] on link "Means Test Qualifier" at bounding box center [216, 542] width 348 height 22
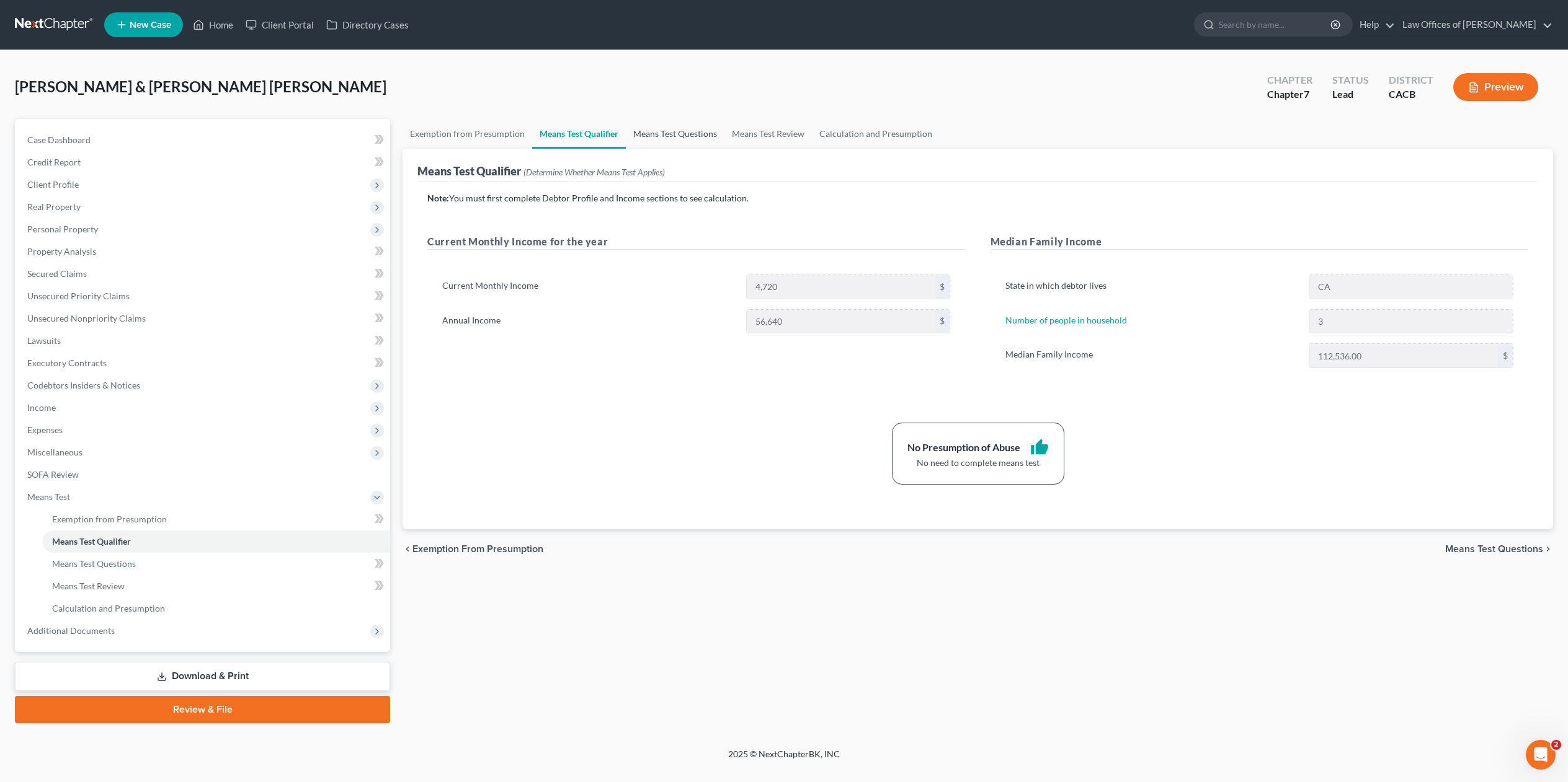
click at [658, 132] on link "Means Test Questions" at bounding box center [675, 133] width 98 height 30
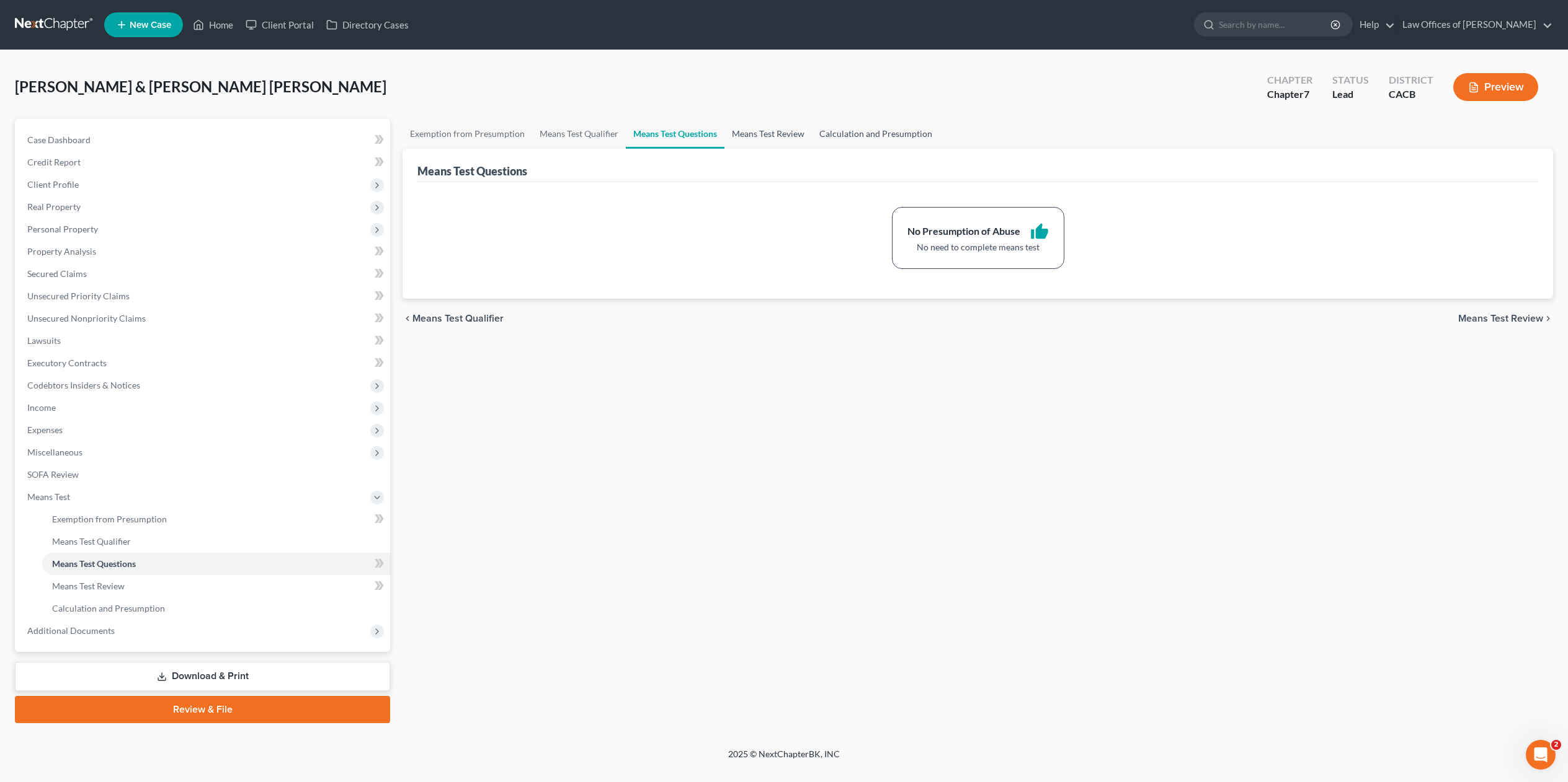
drag, startPoint x: 742, startPoint y: 133, endPoint x: 846, endPoint y: 141, distance: 104.3
click at [744, 135] on link "Means Test Review" at bounding box center [768, 133] width 88 height 30
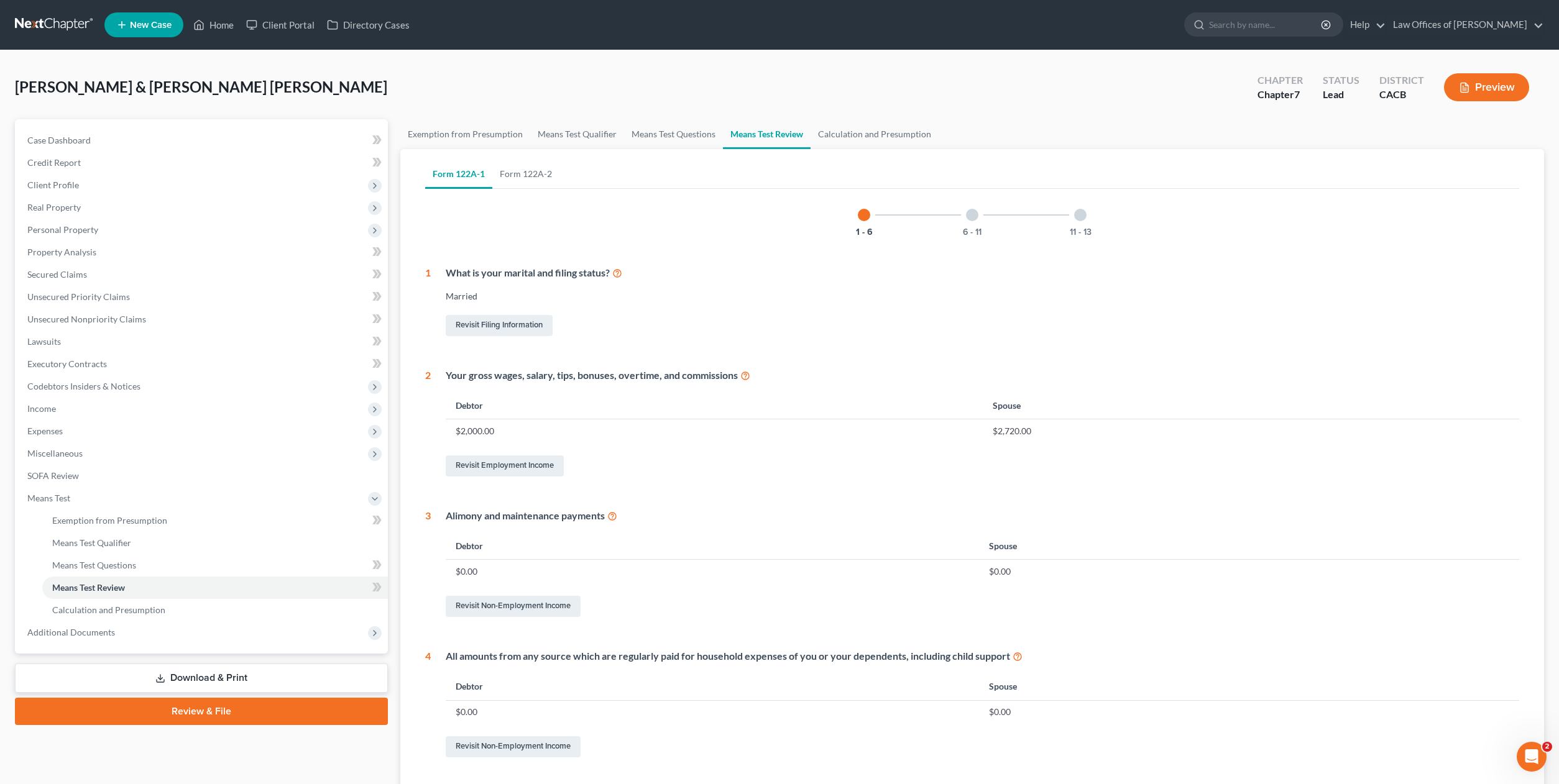
click at [973, 214] on div at bounding box center [972, 215] width 13 height 13
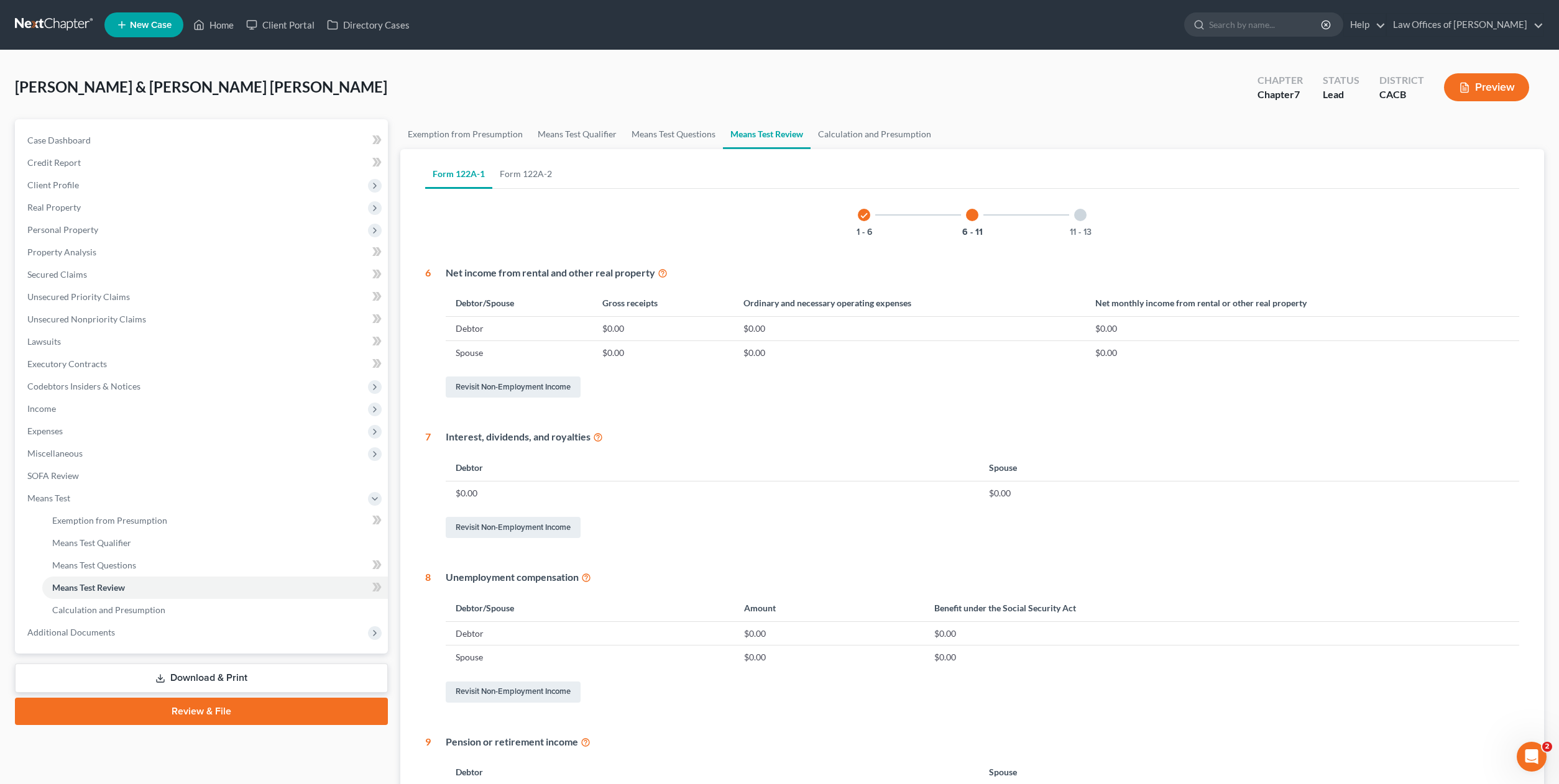
click at [1088, 217] on div "11 - 13" at bounding box center [1080, 215] width 42 height 42
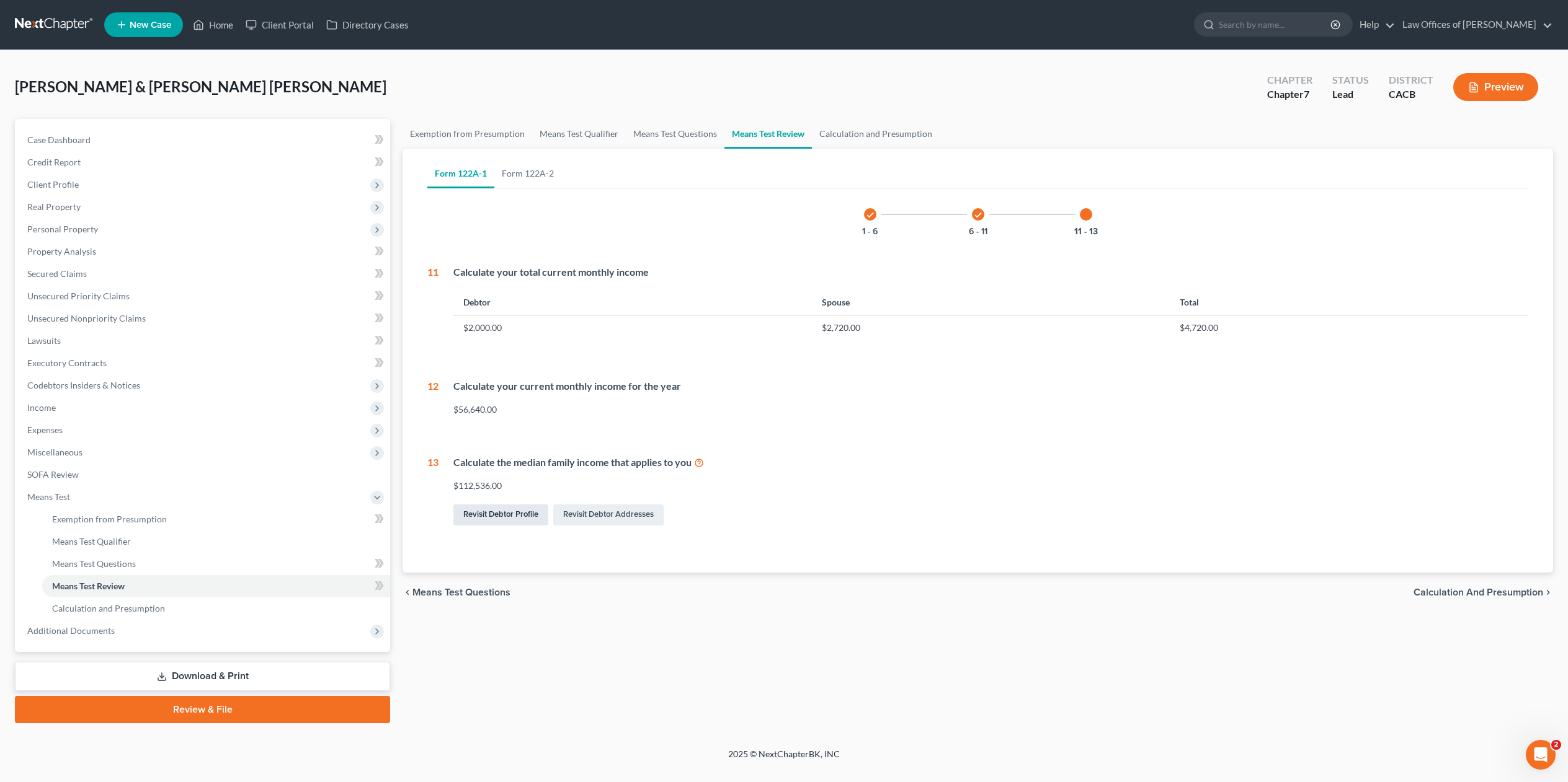
click at [485, 512] on link "Revisit Debtor Profile" at bounding box center [501, 515] width 95 height 21
select select "1"
select select "2"
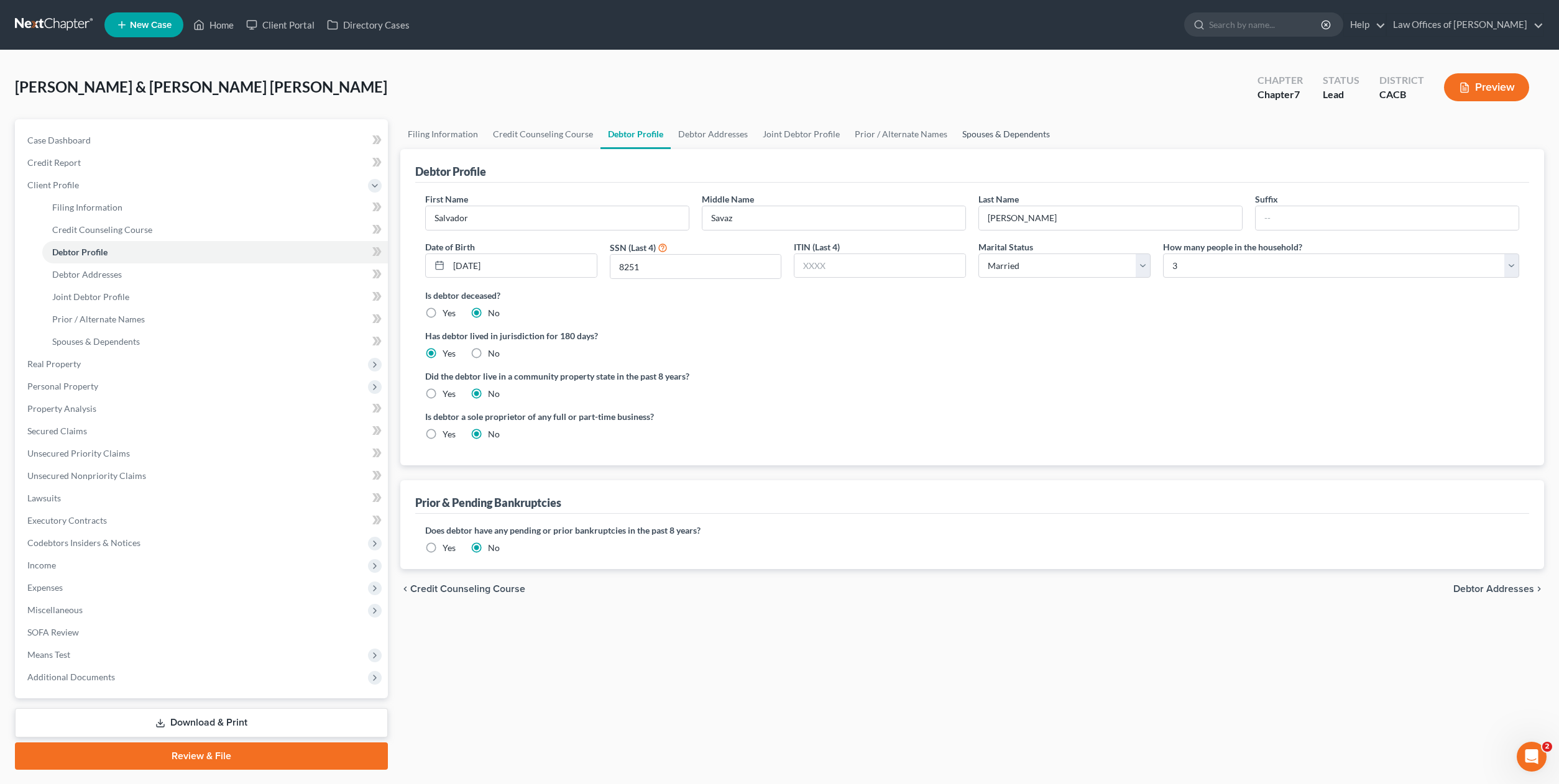
click at [984, 130] on link "Spouses & Dependents" at bounding box center [1006, 134] width 102 height 30
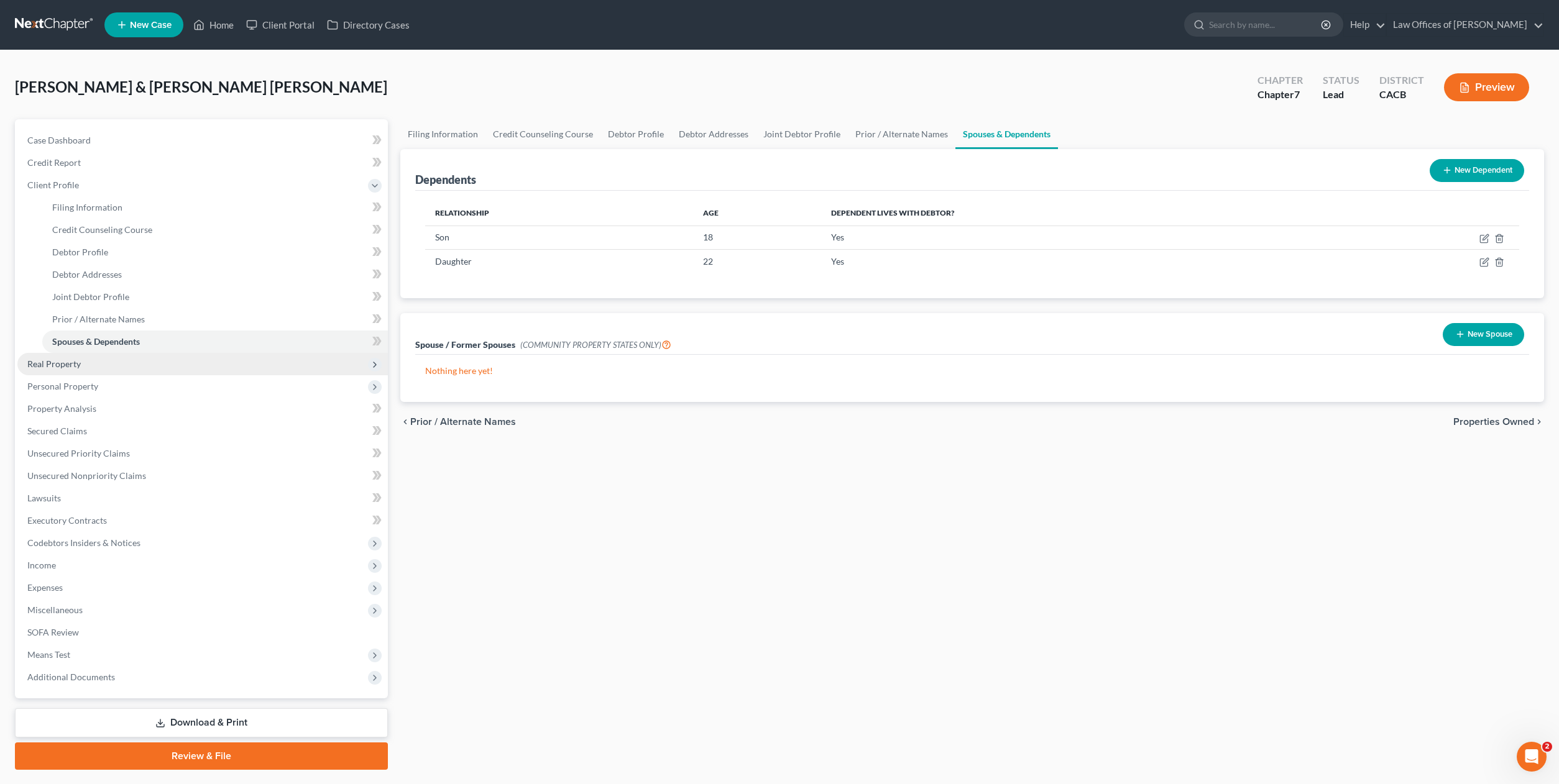
click at [44, 364] on span "Real Property" at bounding box center [54, 364] width 54 height 11
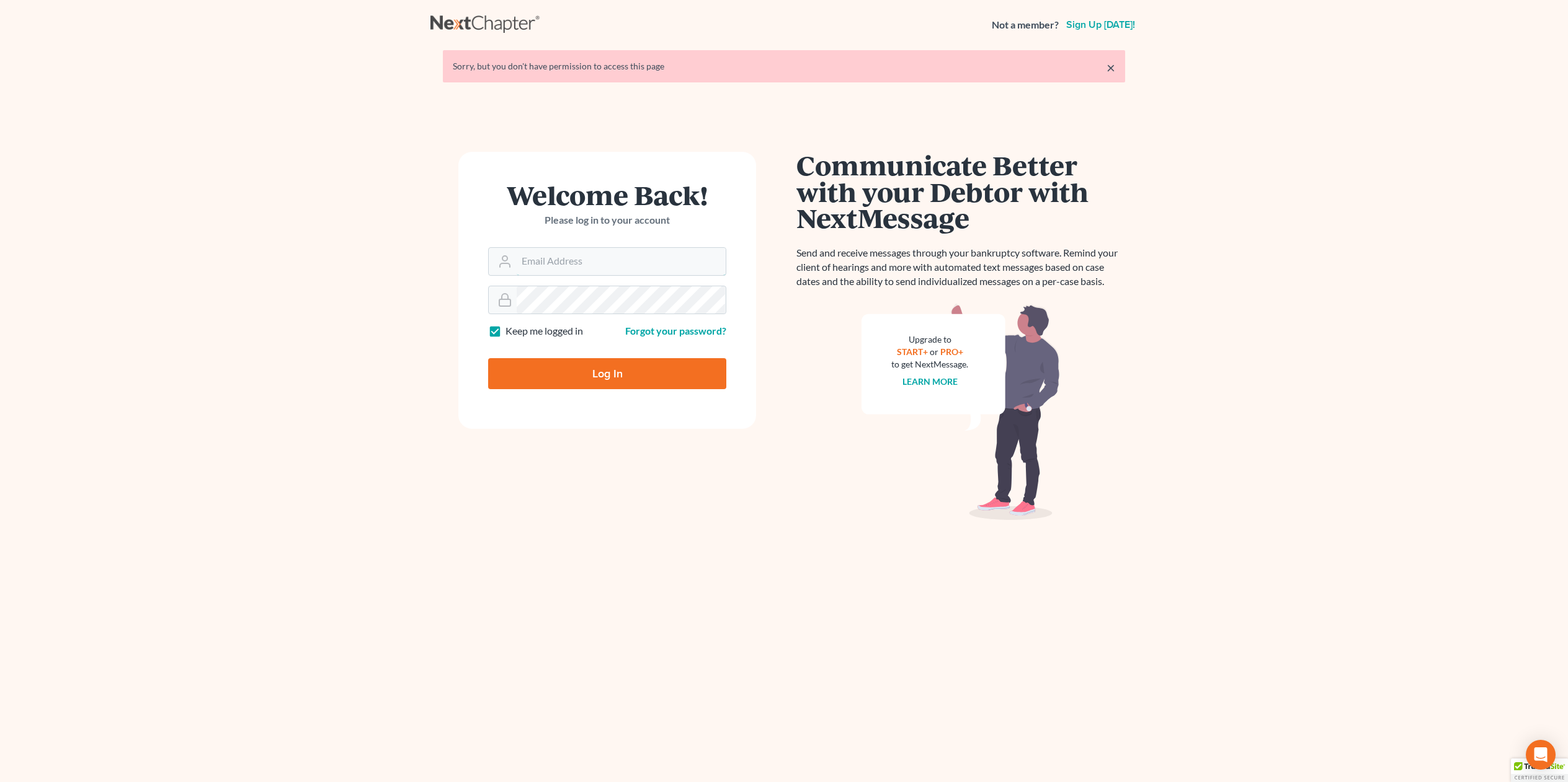
type input "[EMAIL_ADDRESS][DOMAIN_NAME]"
click at [601, 378] on input "Log In" at bounding box center [607, 373] width 238 height 31
type input "Thinking..."
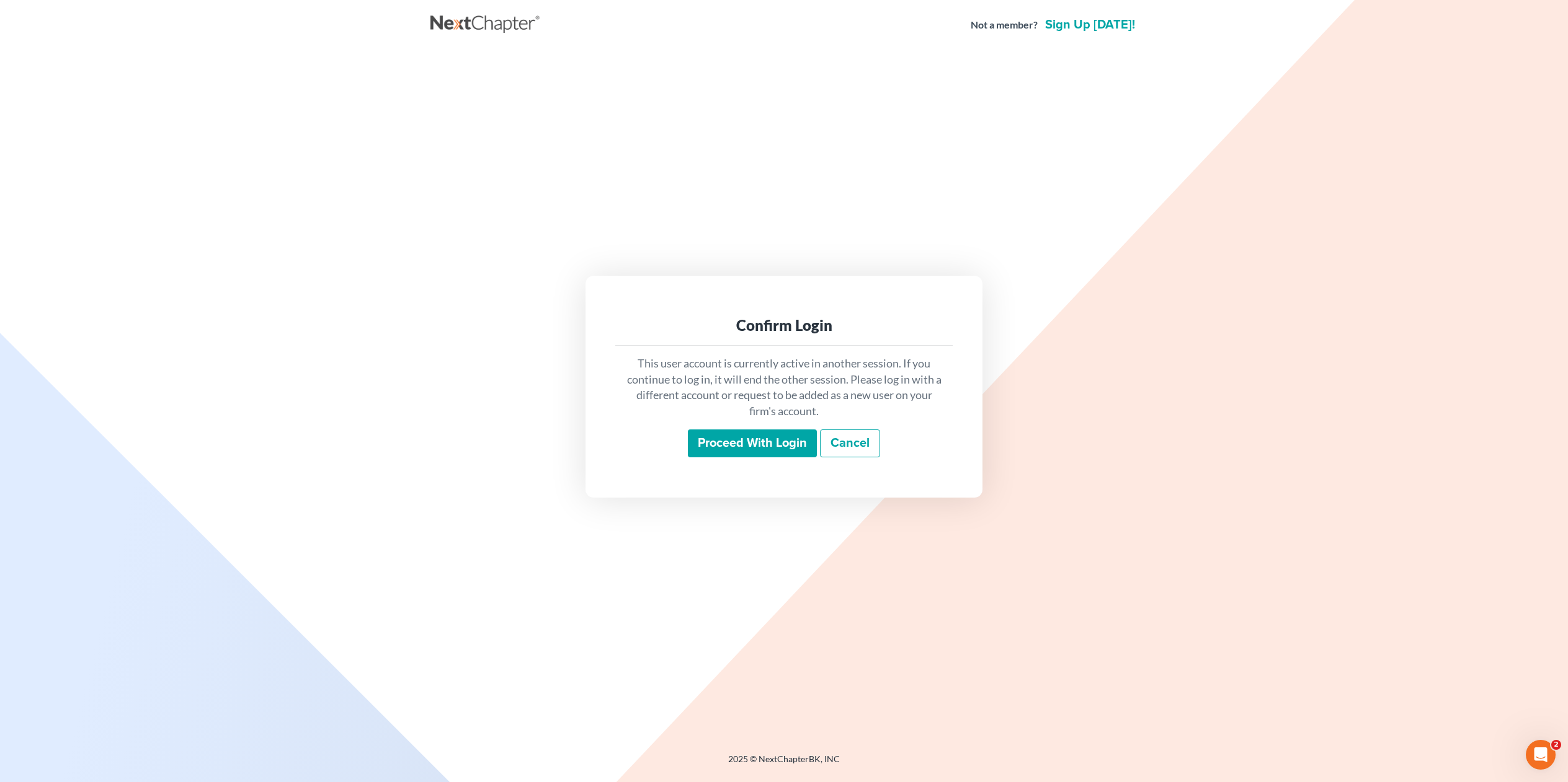
click at [717, 440] on input "Proceed with login" at bounding box center [753, 443] width 129 height 28
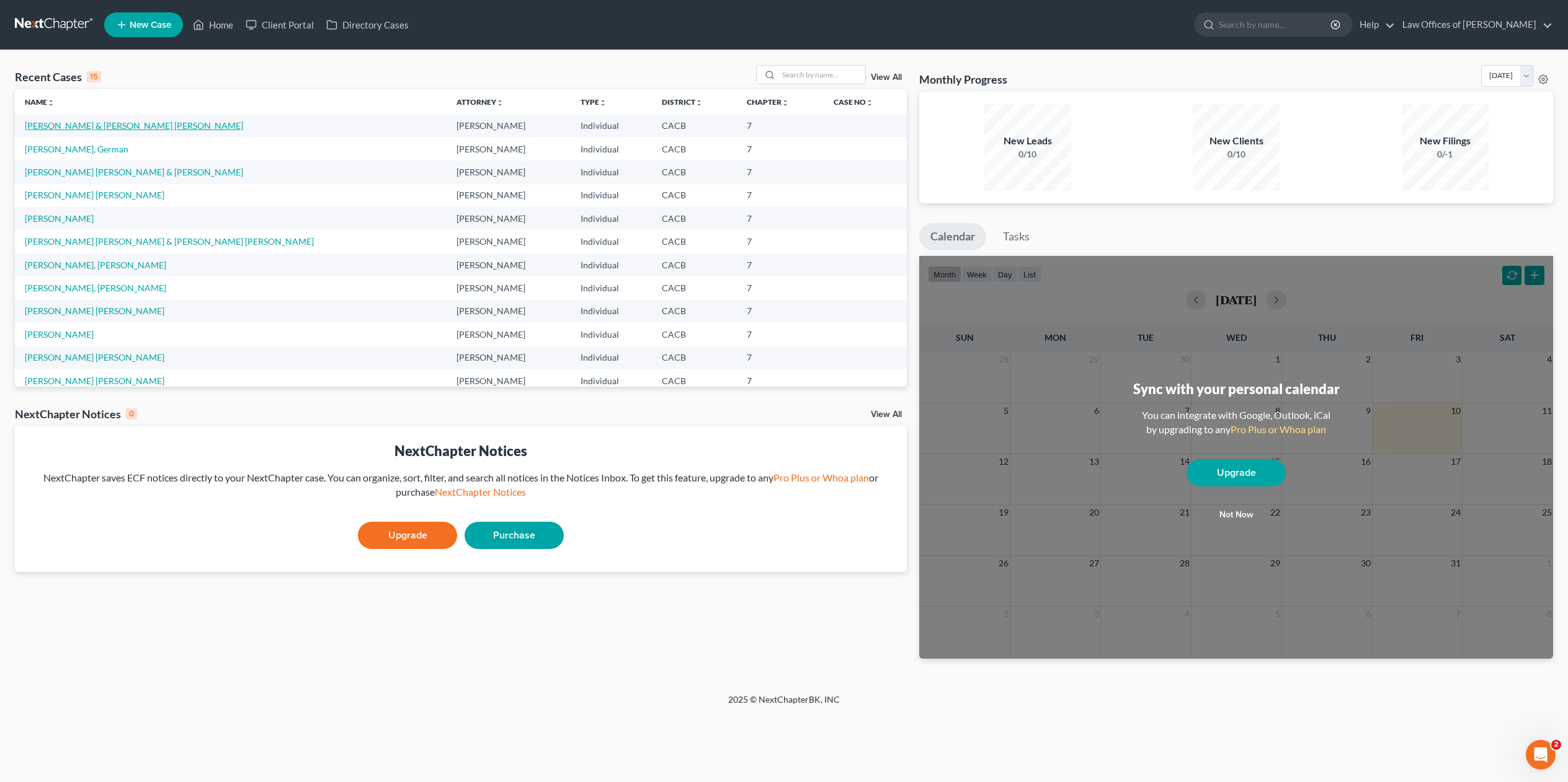
click at [172, 128] on link "[PERSON_NAME] & [PERSON_NAME] [PERSON_NAME]" at bounding box center [134, 125] width 218 height 11
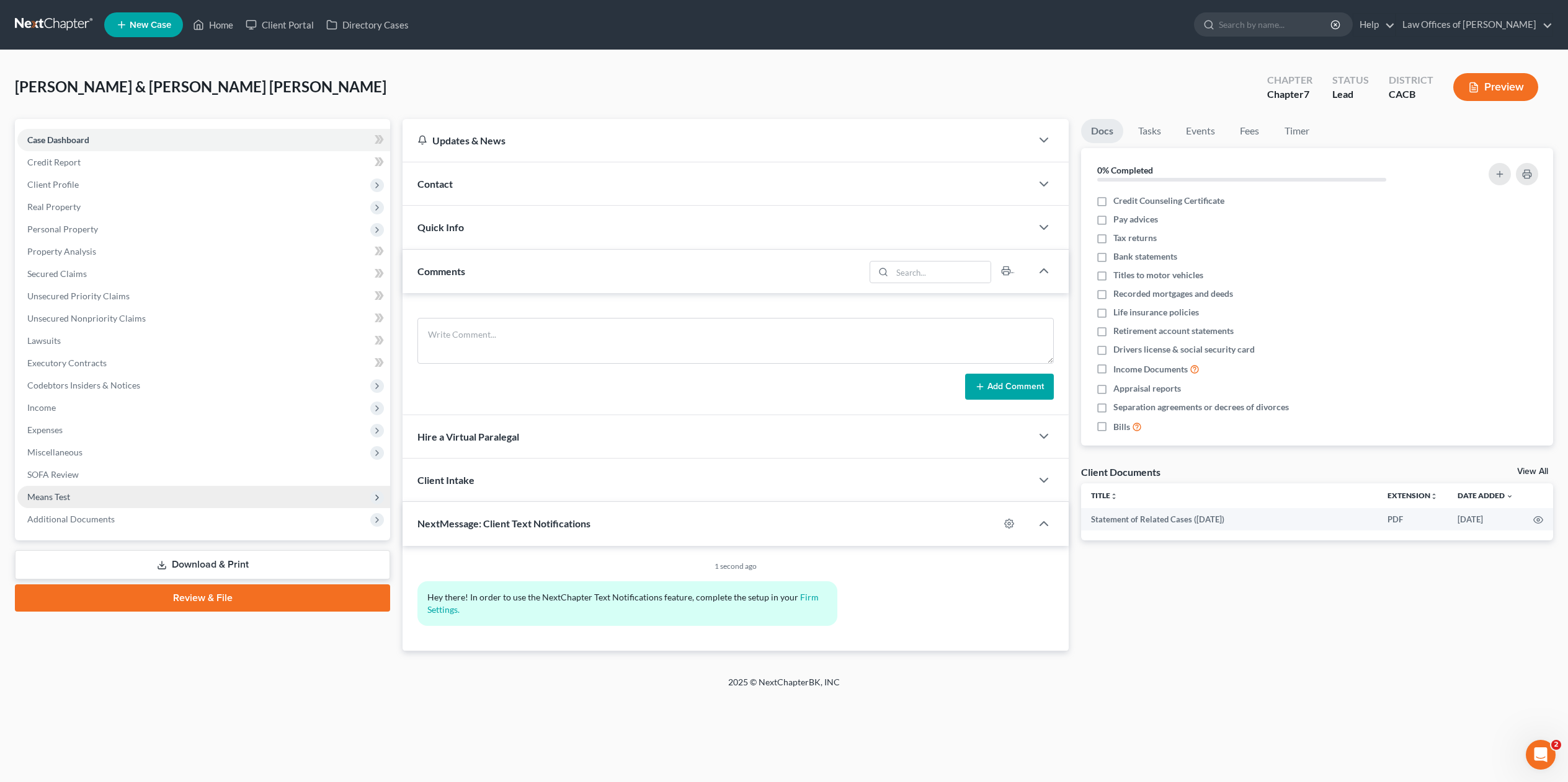
click at [59, 491] on span "Means Test" at bounding box center [48, 496] width 43 height 11
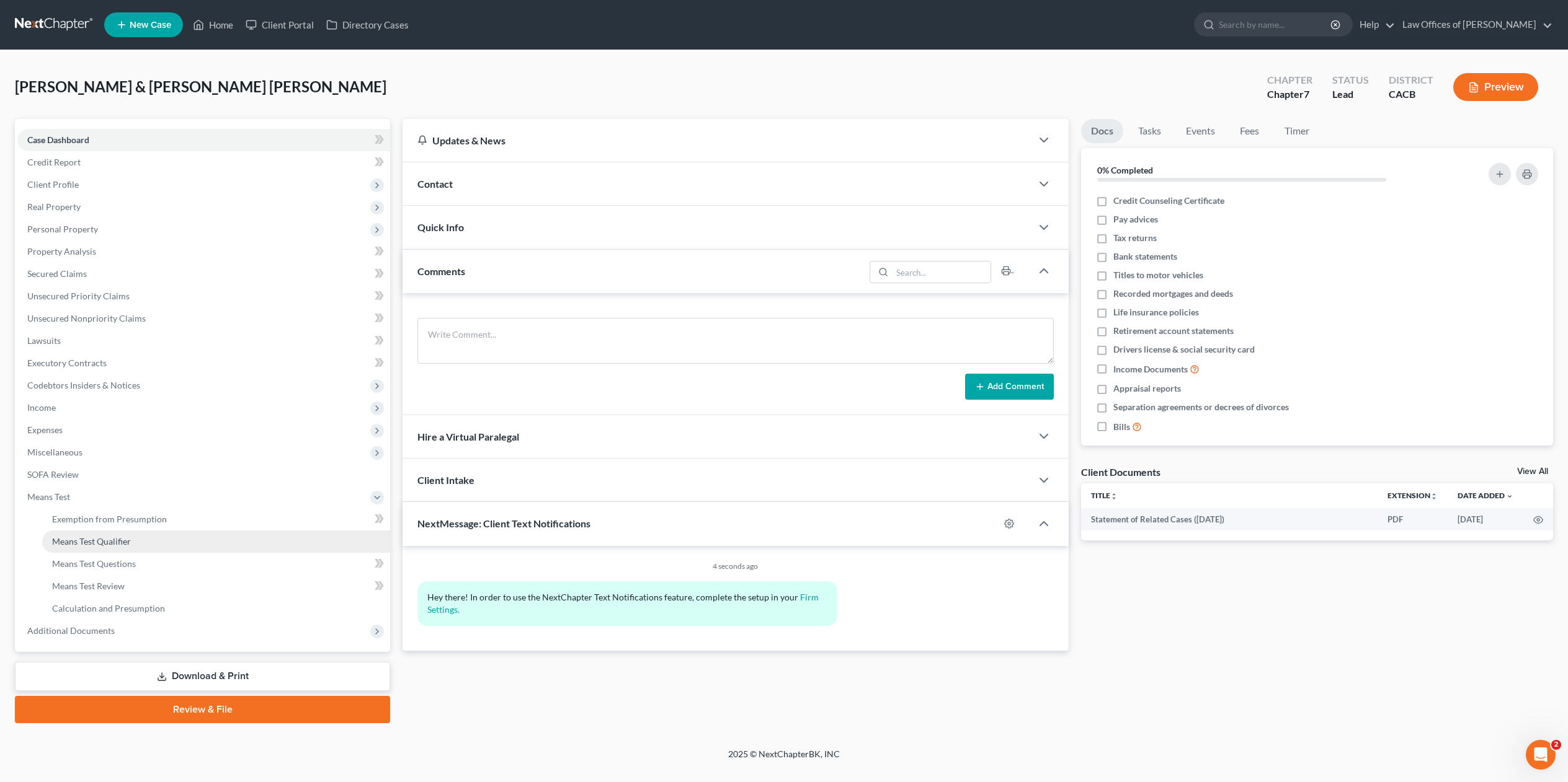
click at [107, 539] on span "Means Test Qualifier" at bounding box center [91, 541] width 78 height 11
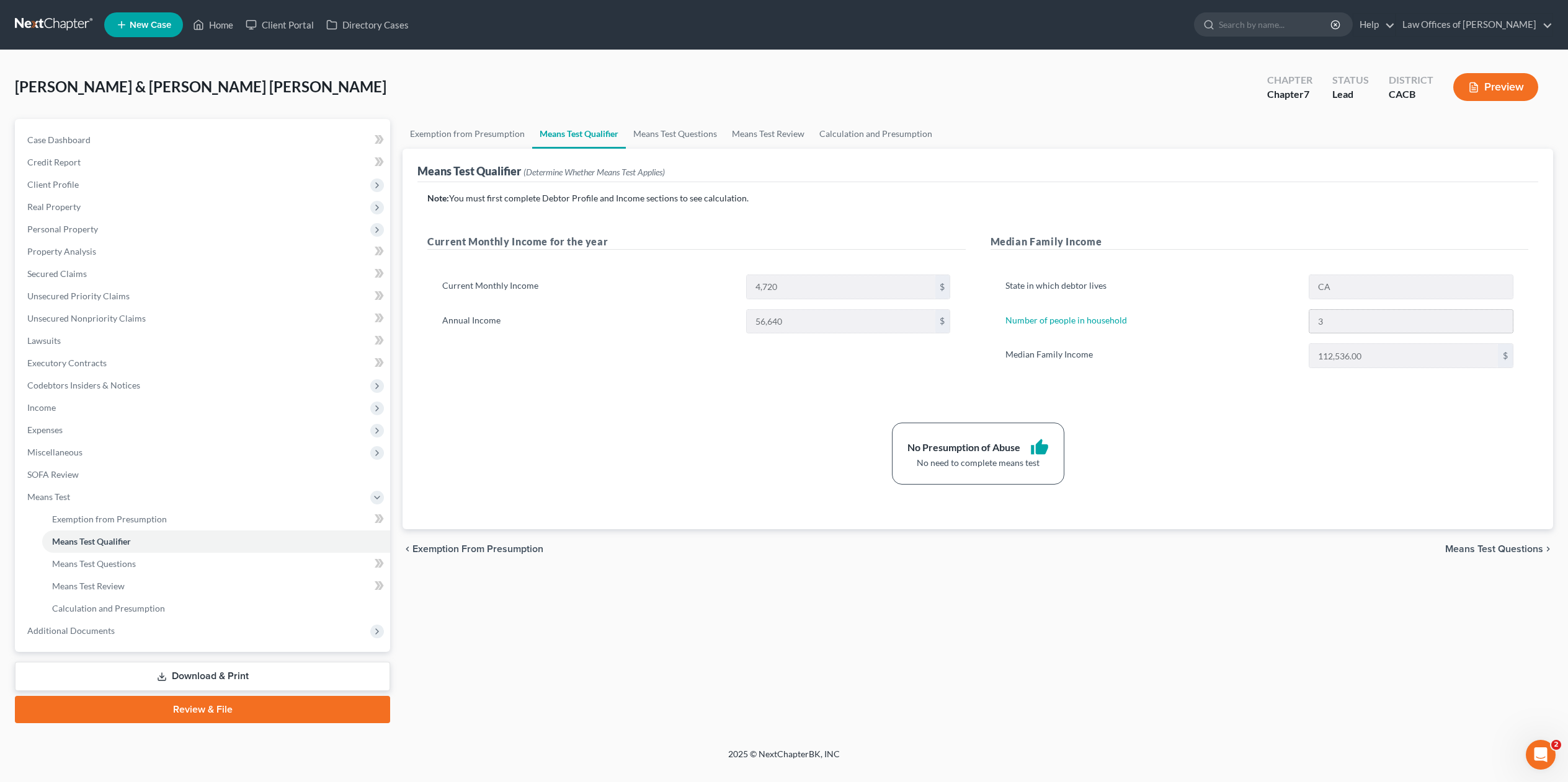
click at [1325, 316] on div "3" at bounding box center [1411, 322] width 204 height 25
click at [1095, 311] on label "Number of people in household" at bounding box center [1150, 322] width 304 height 25
click at [1096, 322] on link "Number of people in household" at bounding box center [1066, 320] width 121 height 11
select select "1"
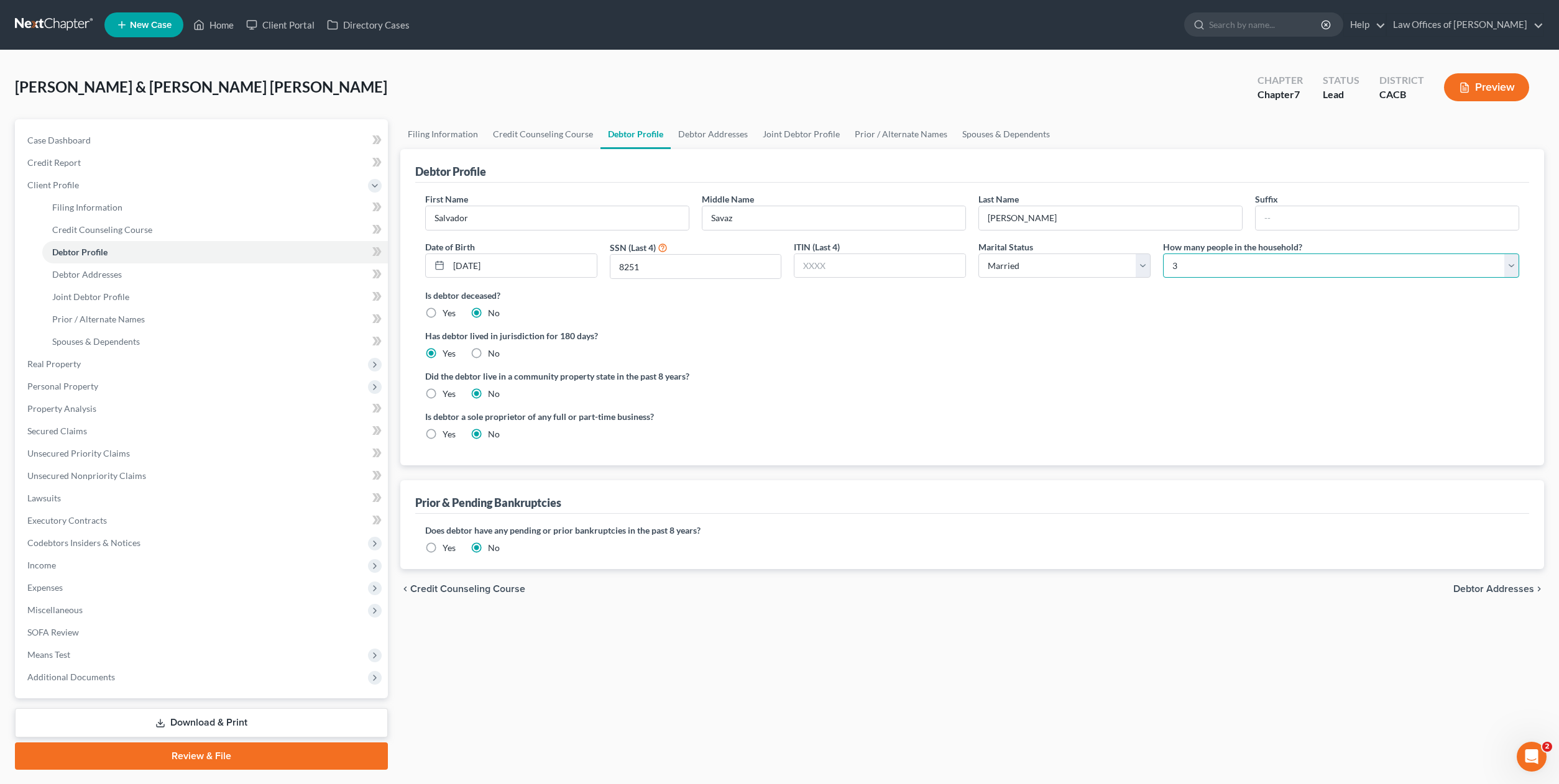
click at [1260, 270] on select "Select 1 2 3 4 5 6 7 8 9 10 11 12 13 14 15 16 17 18 19 20" at bounding box center [1341, 266] width 356 height 25
select select "3"
click at [1163, 254] on select "Select 1 2 3 4 5 6 7 8 9 10 11 12 13 14 15 16 17 18 19 20" at bounding box center [1341, 266] width 356 height 25
click at [48, 651] on span "Means Test" at bounding box center [48, 654] width 43 height 11
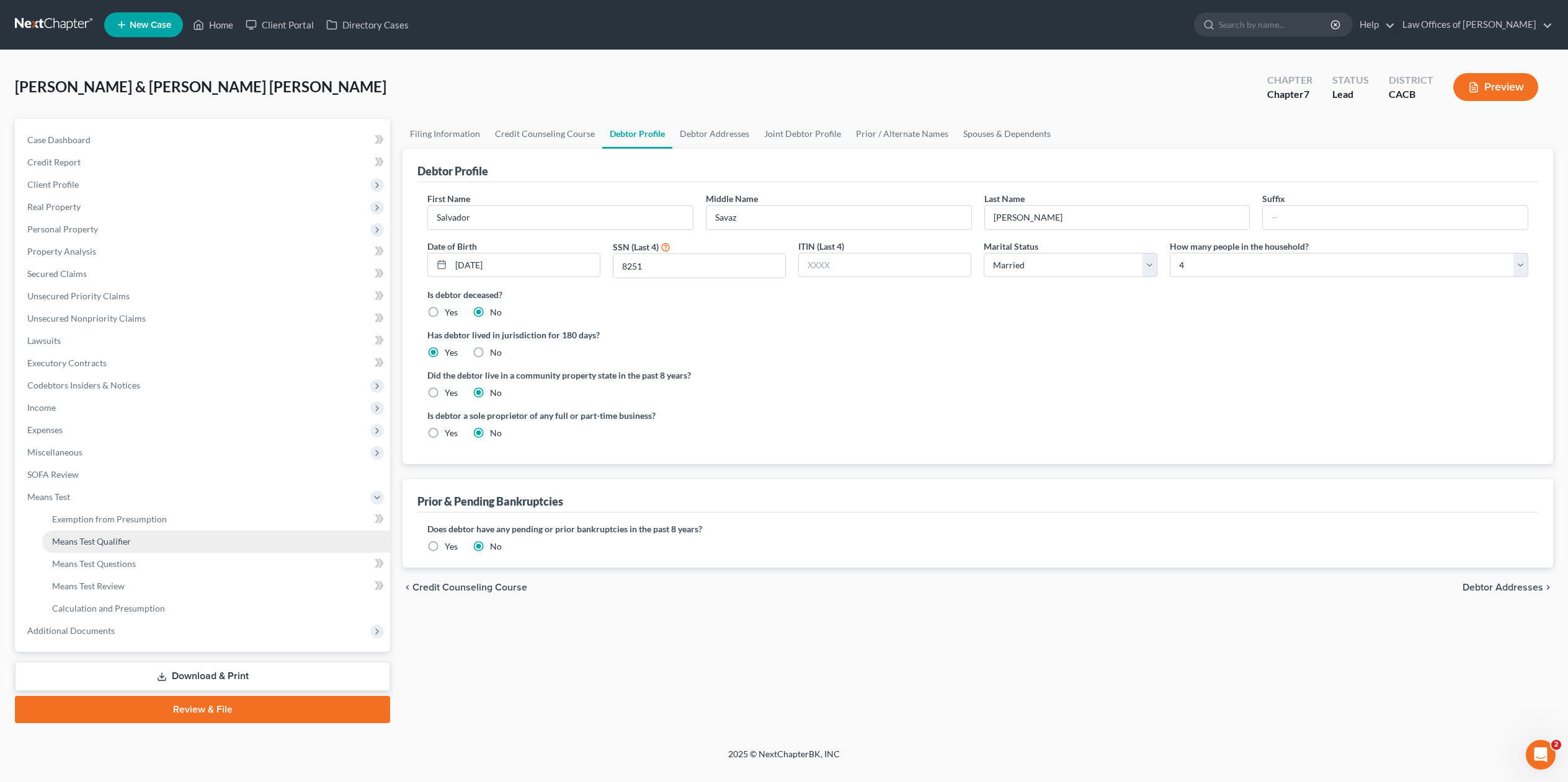
click at [115, 539] on span "Means Test Qualifier" at bounding box center [91, 541] width 78 height 11
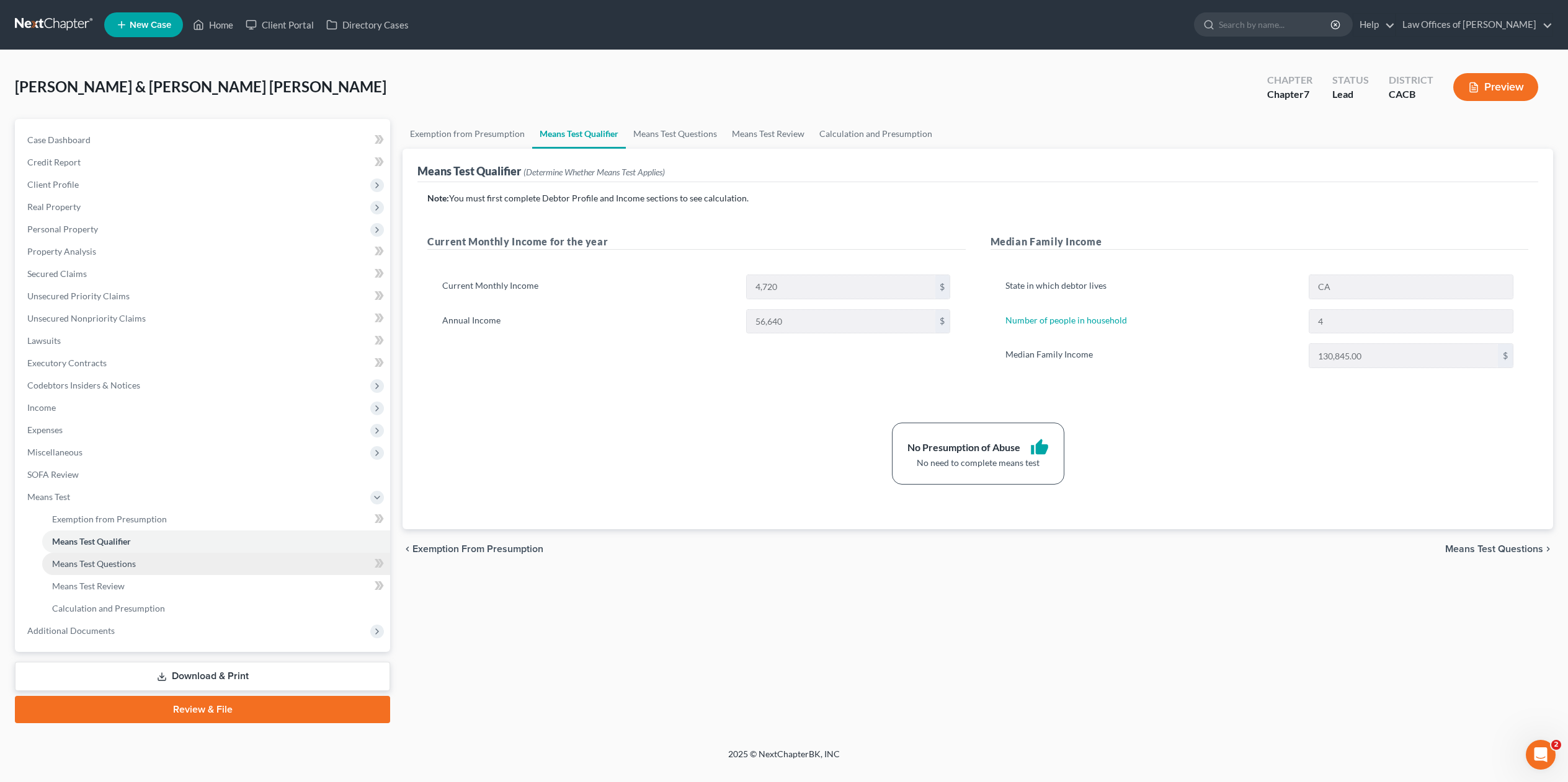
click at [79, 558] on span "Means Test Questions" at bounding box center [94, 564] width 84 height 11
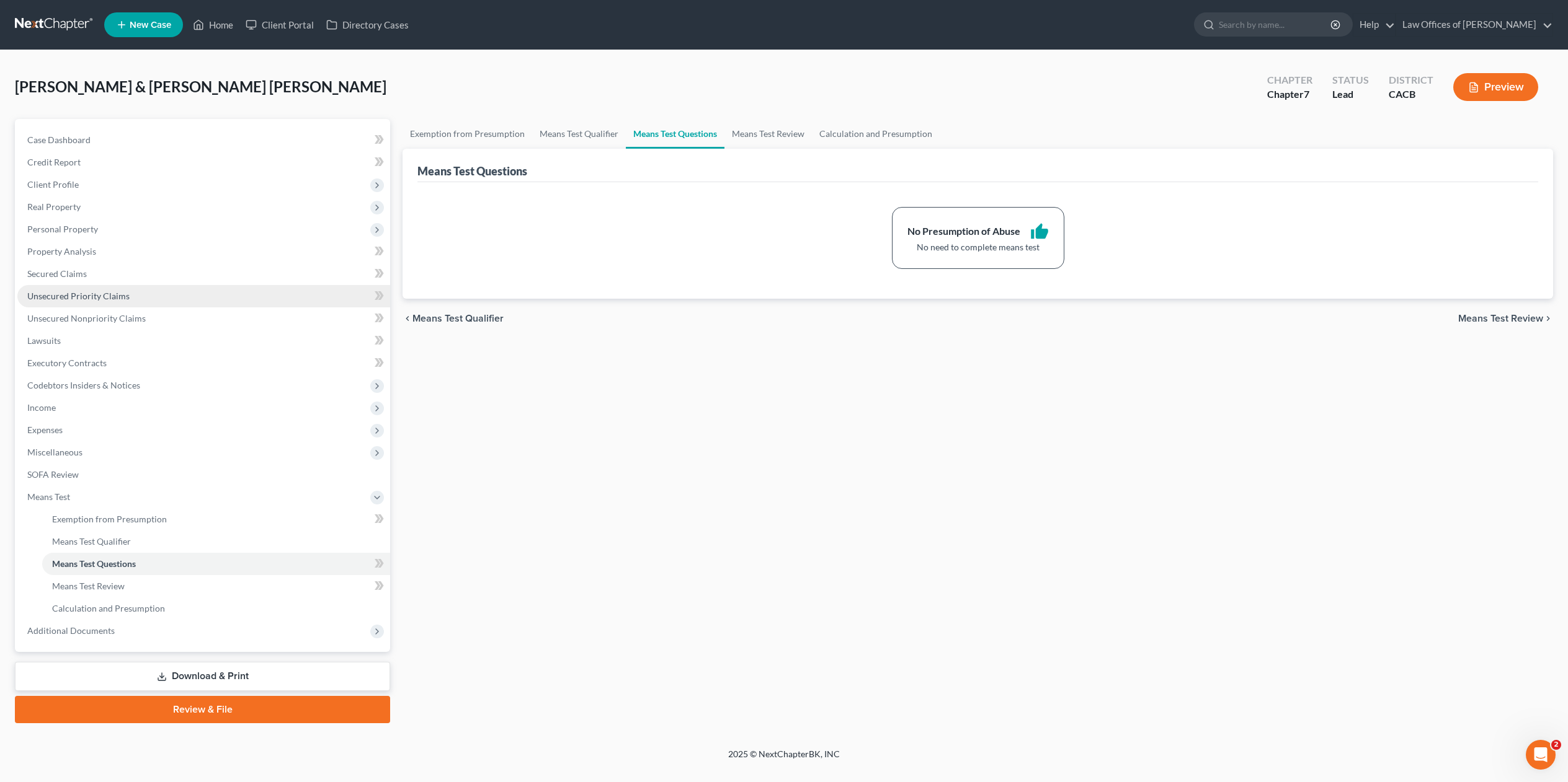
click at [87, 295] on span "Unsecured Priority Claims" at bounding box center [78, 296] width 102 height 11
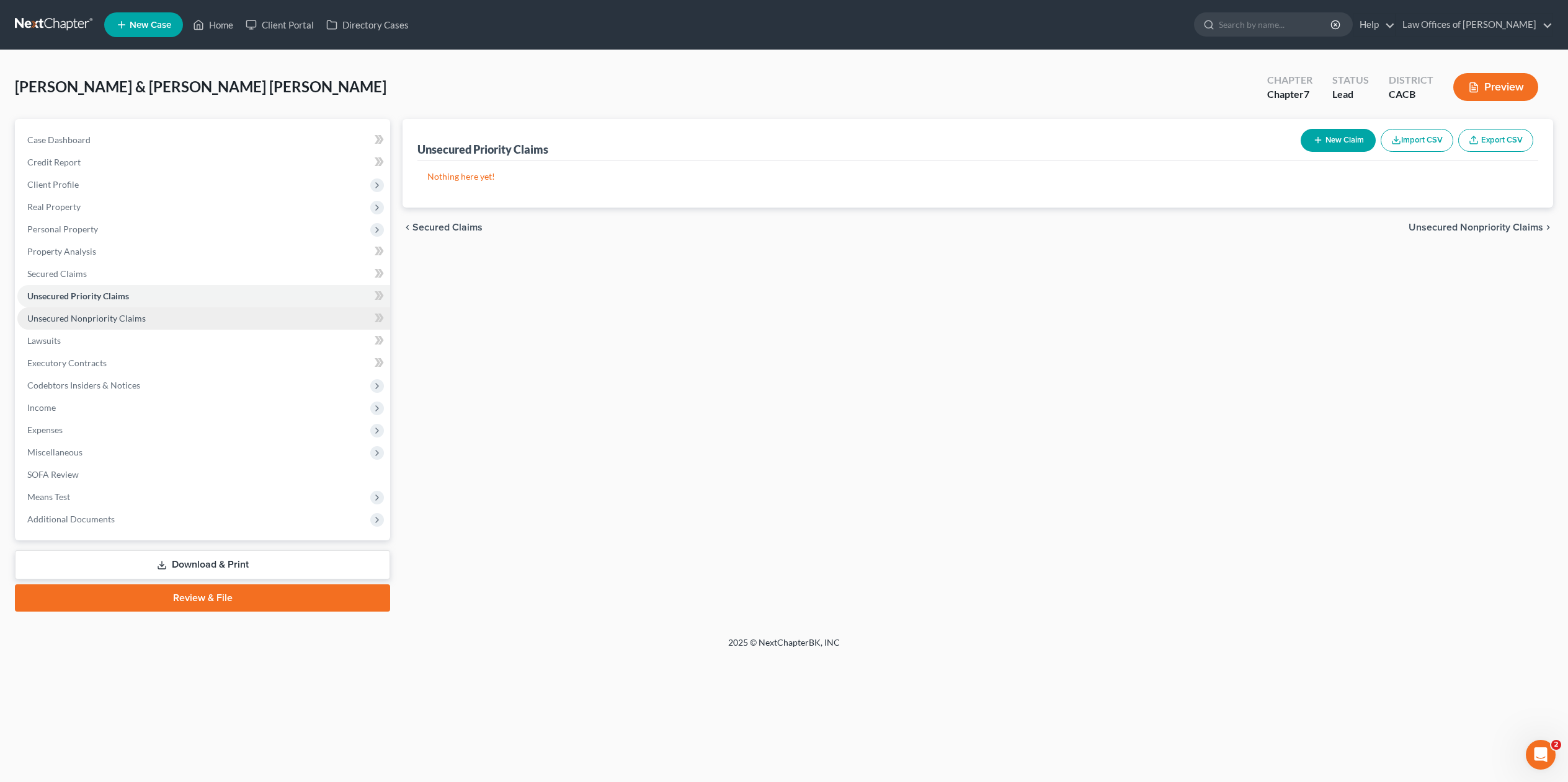
click at [118, 313] on span "Unsecured Nonpriority Claims" at bounding box center [86, 318] width 119 height 11
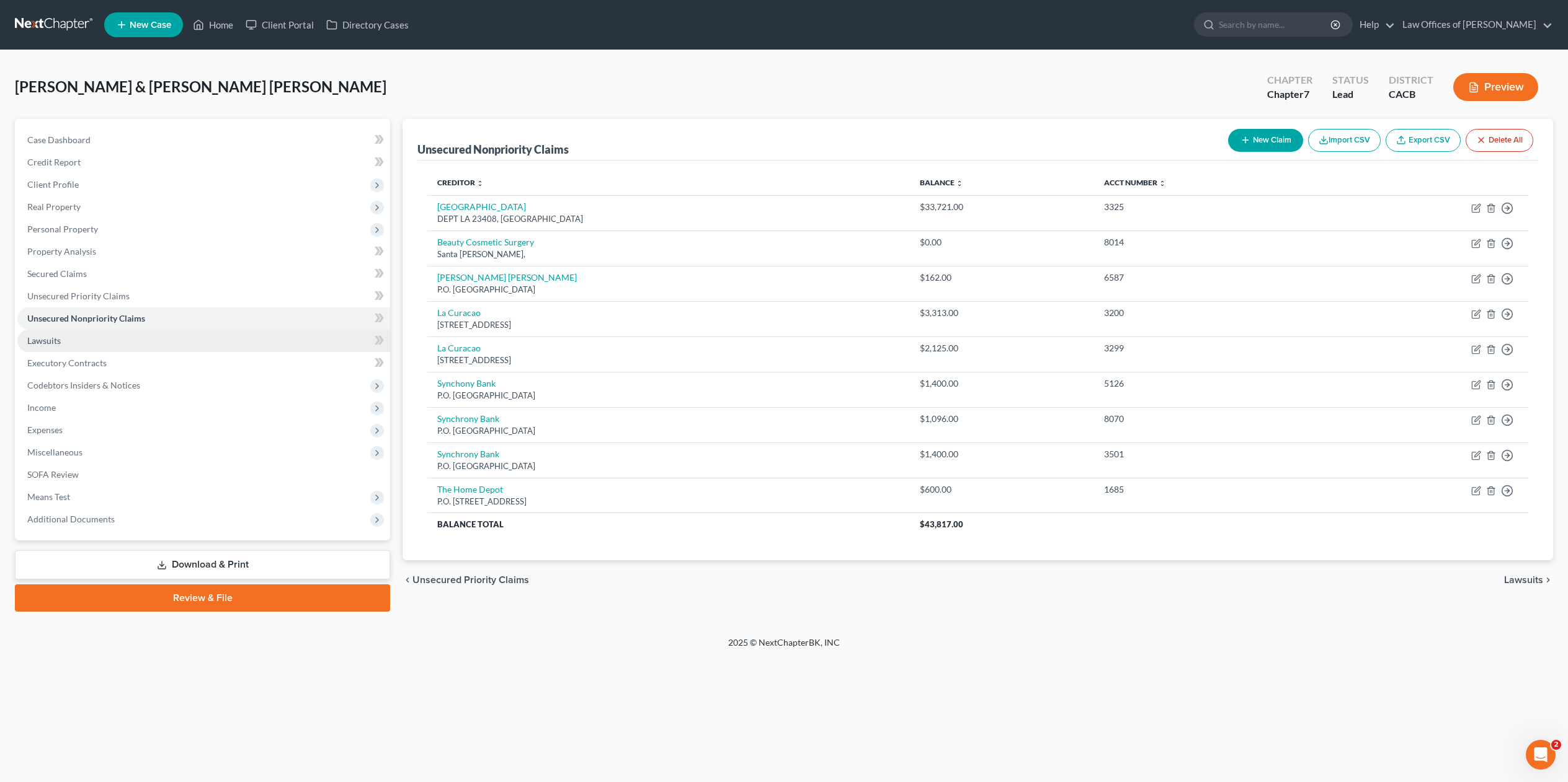
click at [51, 336] on span "Lawsuits" at bounding box center [44, 341] width 34 height 11
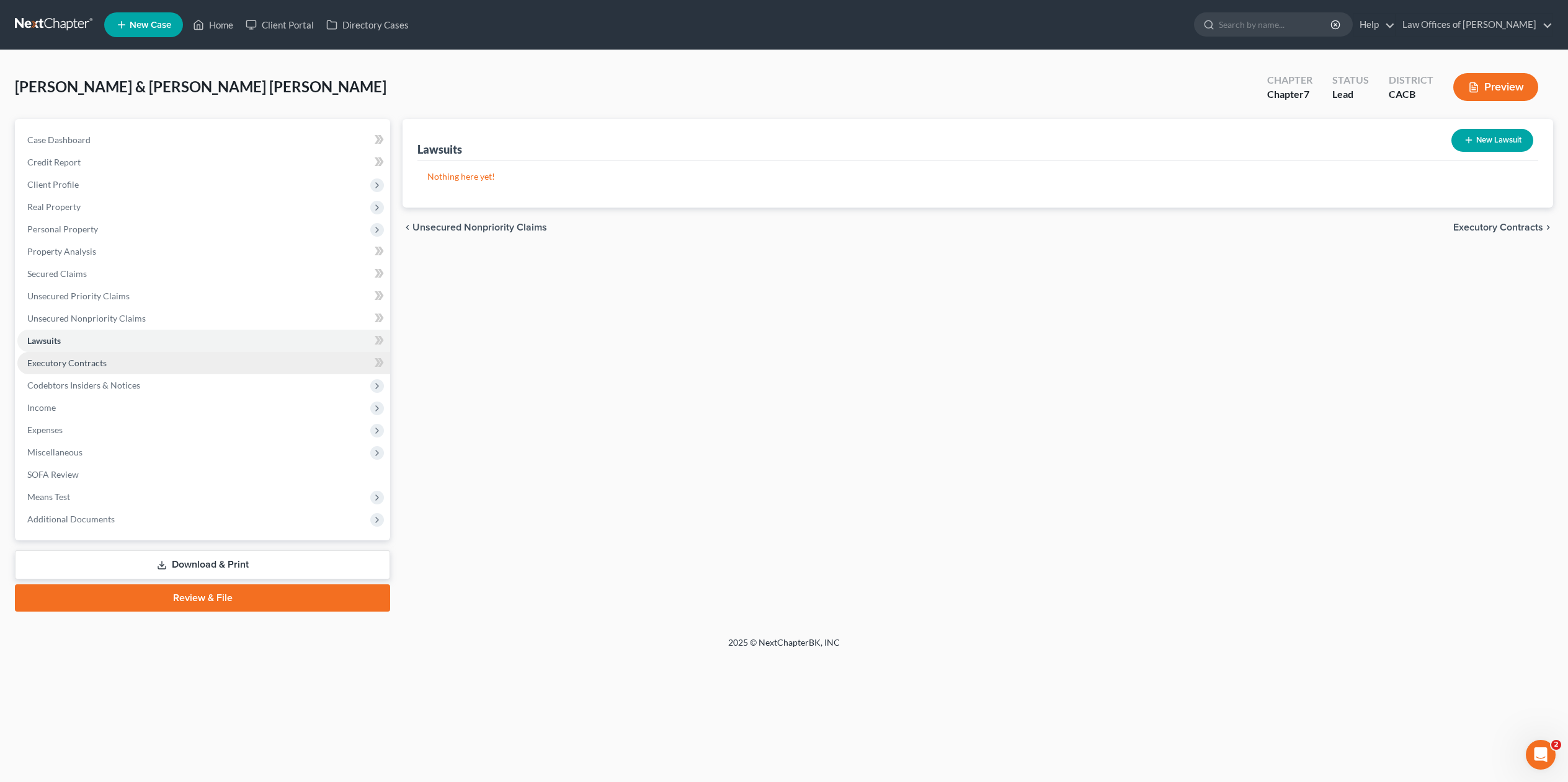
click at [53, 359] on span "Executory Contracts" at bounding box center [67, 363] width 79 height 11
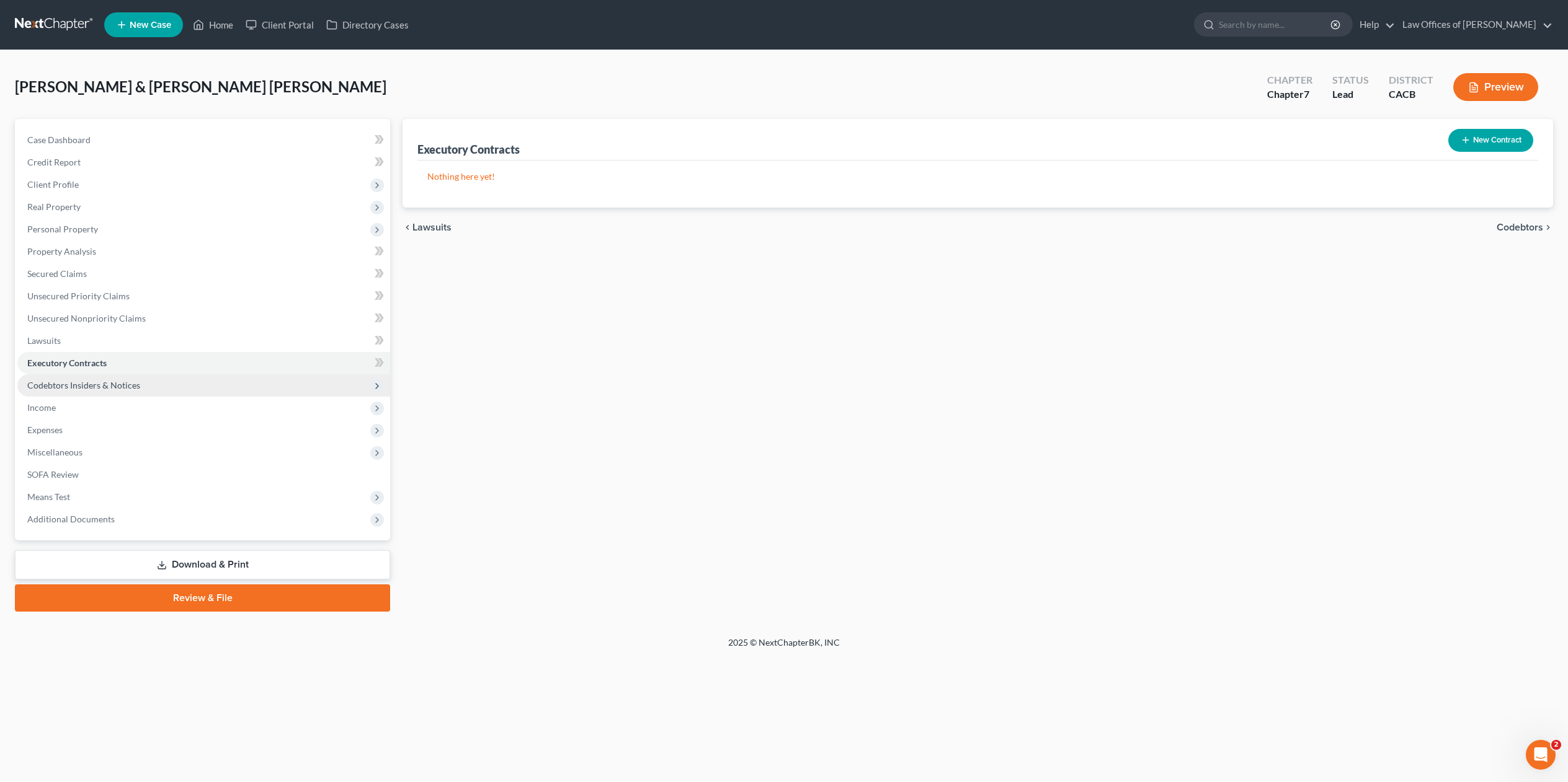
click at [56, 382] on span "Codebtors Insiders & Notices" at bounding box center [83, 385] width 113 height 11
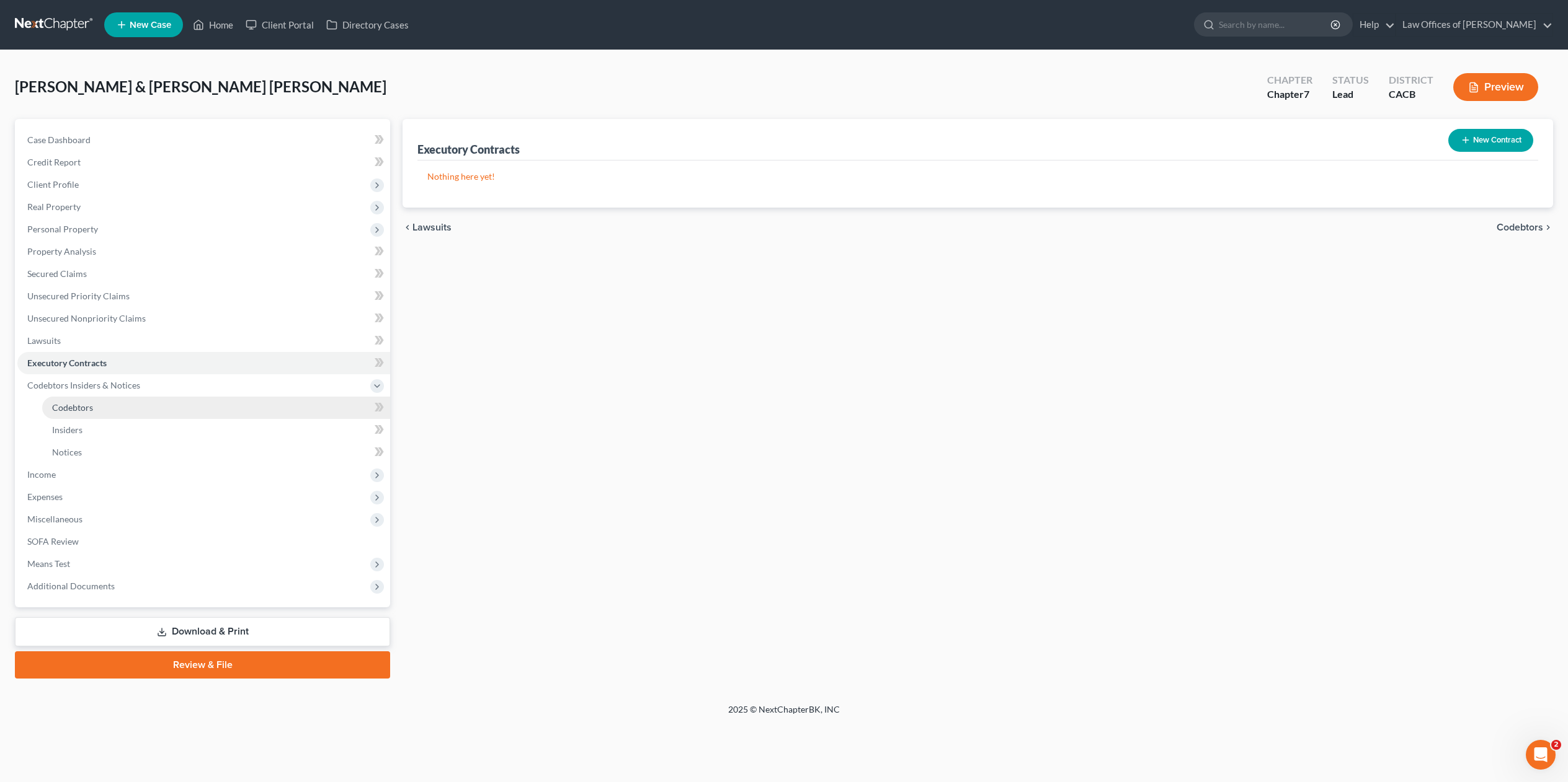
click at [75, 403] on span "Codebtors" at bounding box center [73, 407] width 41 height 11
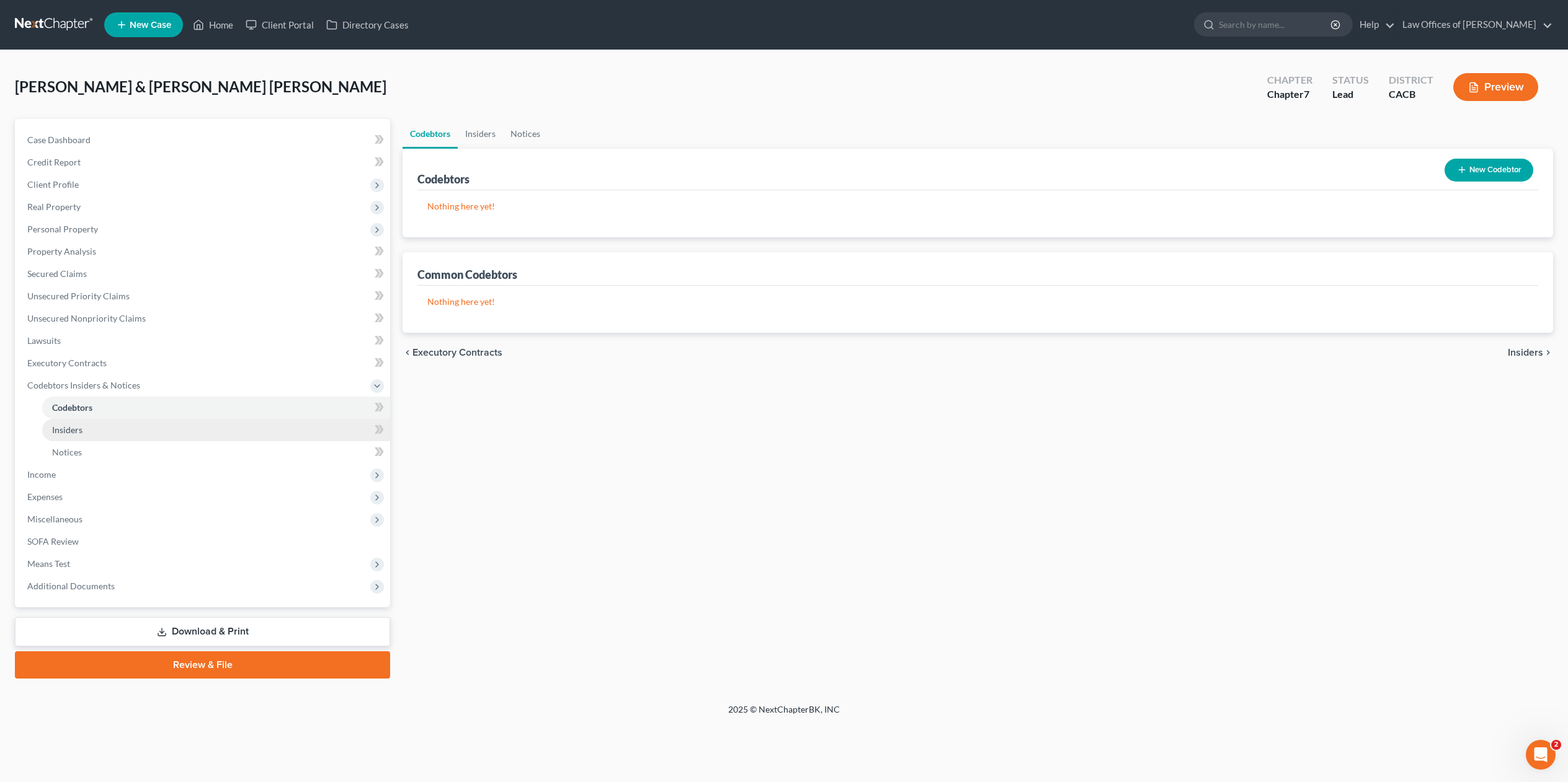
click at [70, 429] on span "Insiders" at bounding box center [67, 430] width 30 height 11
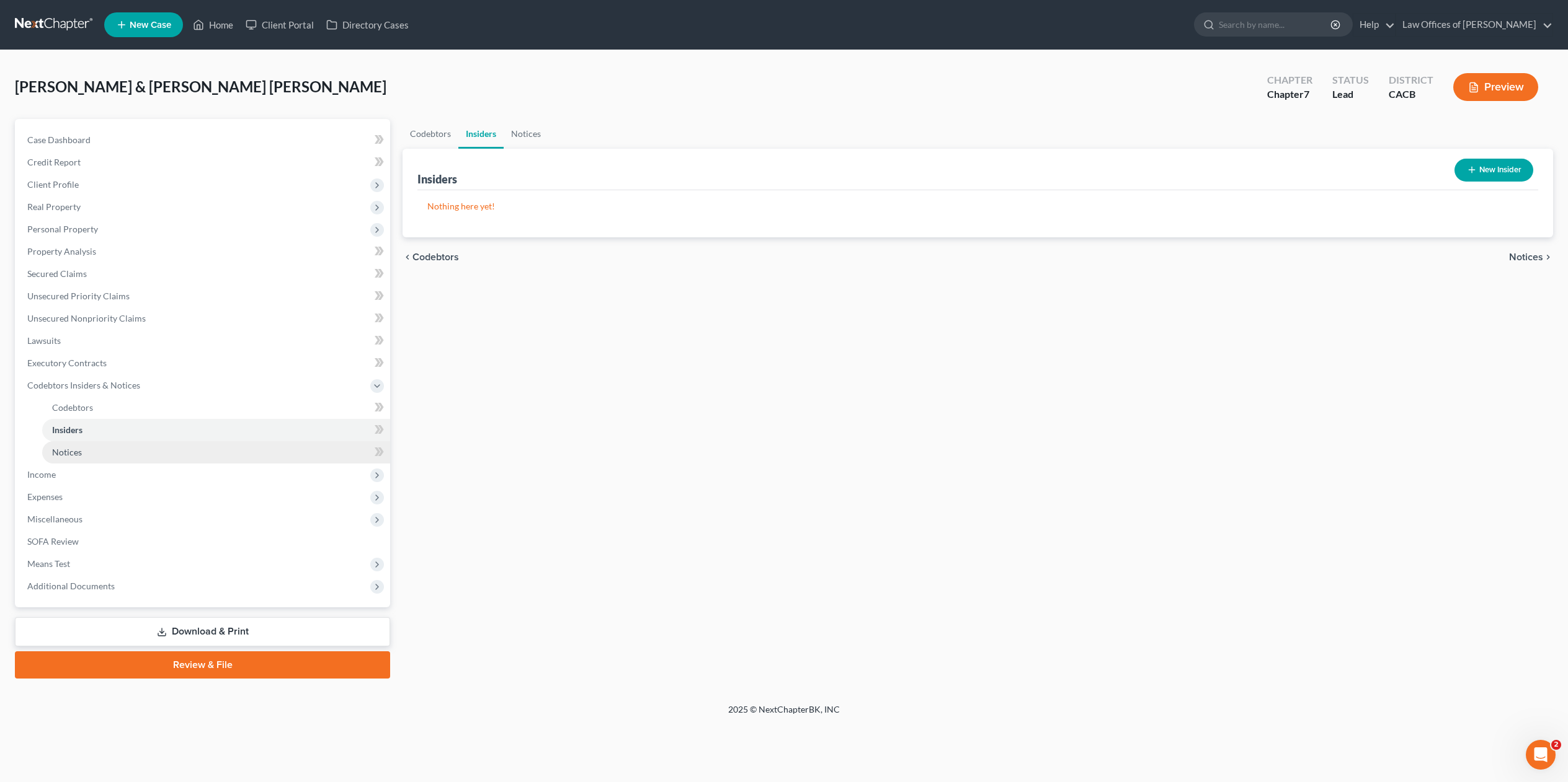
click at [62, 452] on span "Notices" at bounding box center [67, 452] width 30 height 11
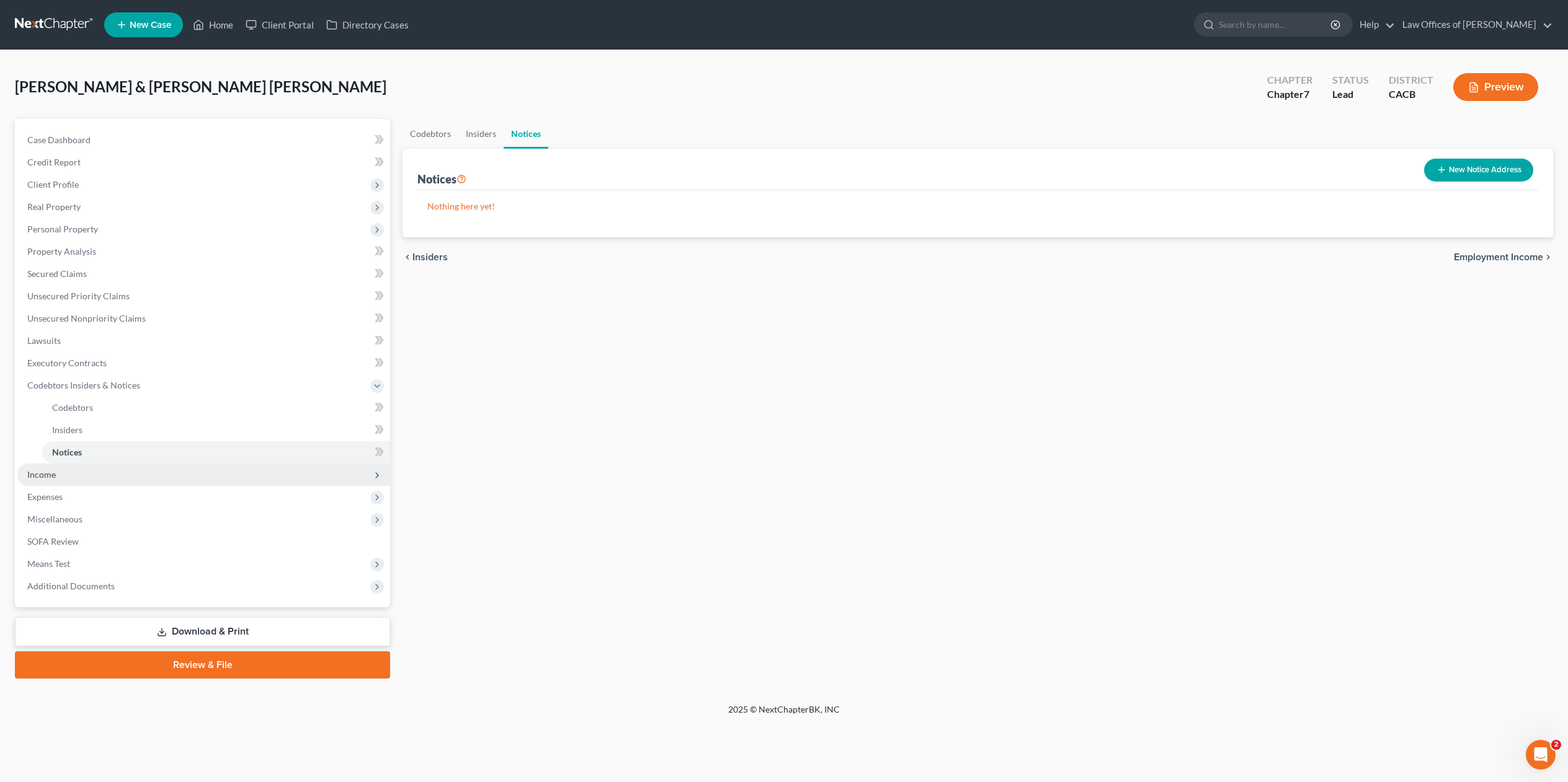
click at [30, 474] on span "Income" at bounding box center [41, 475] width 28 height 11
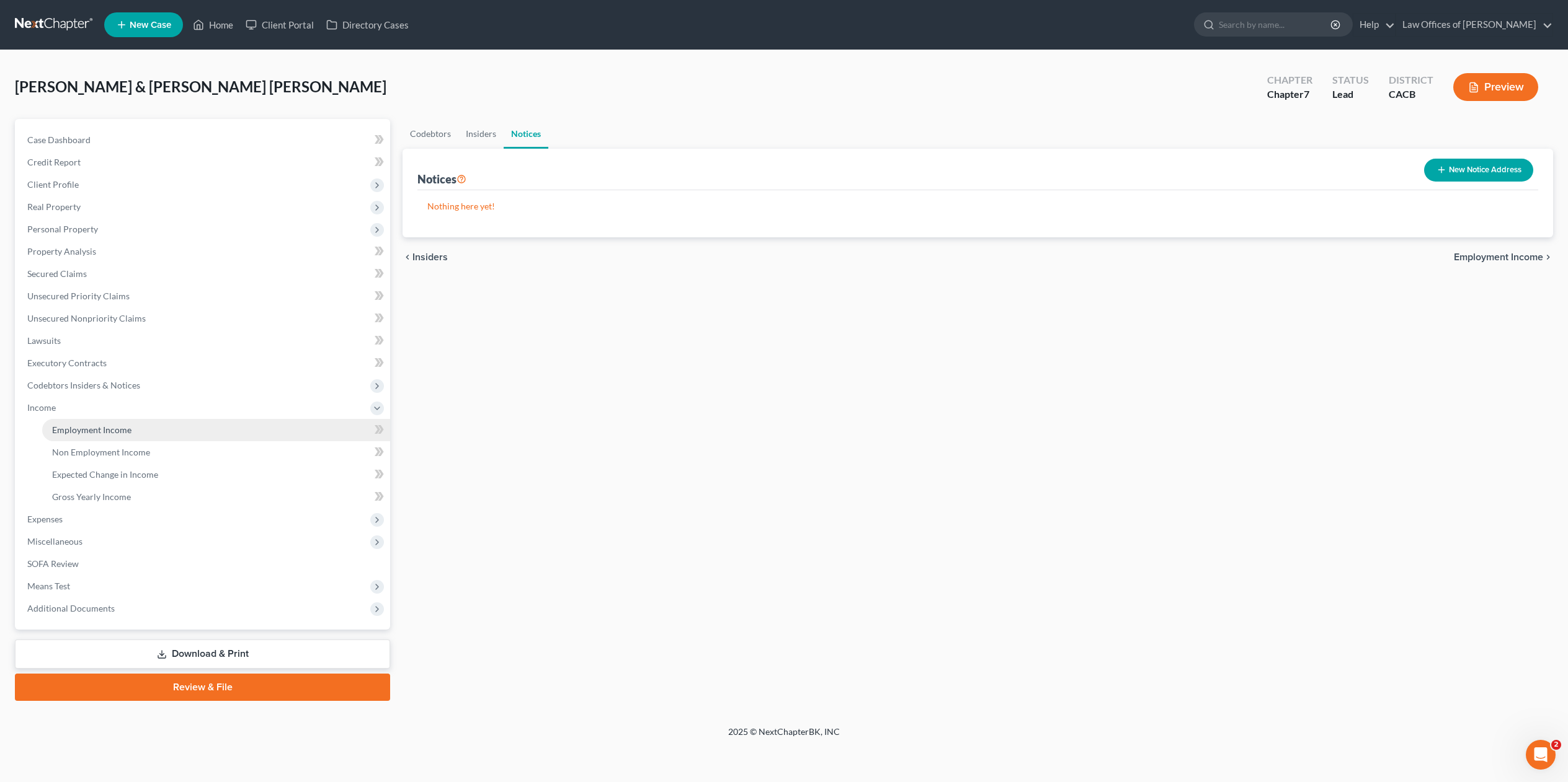
click at [98, 427] on span "Employment Income" at bounding box center [92, 430] width 79 height 11
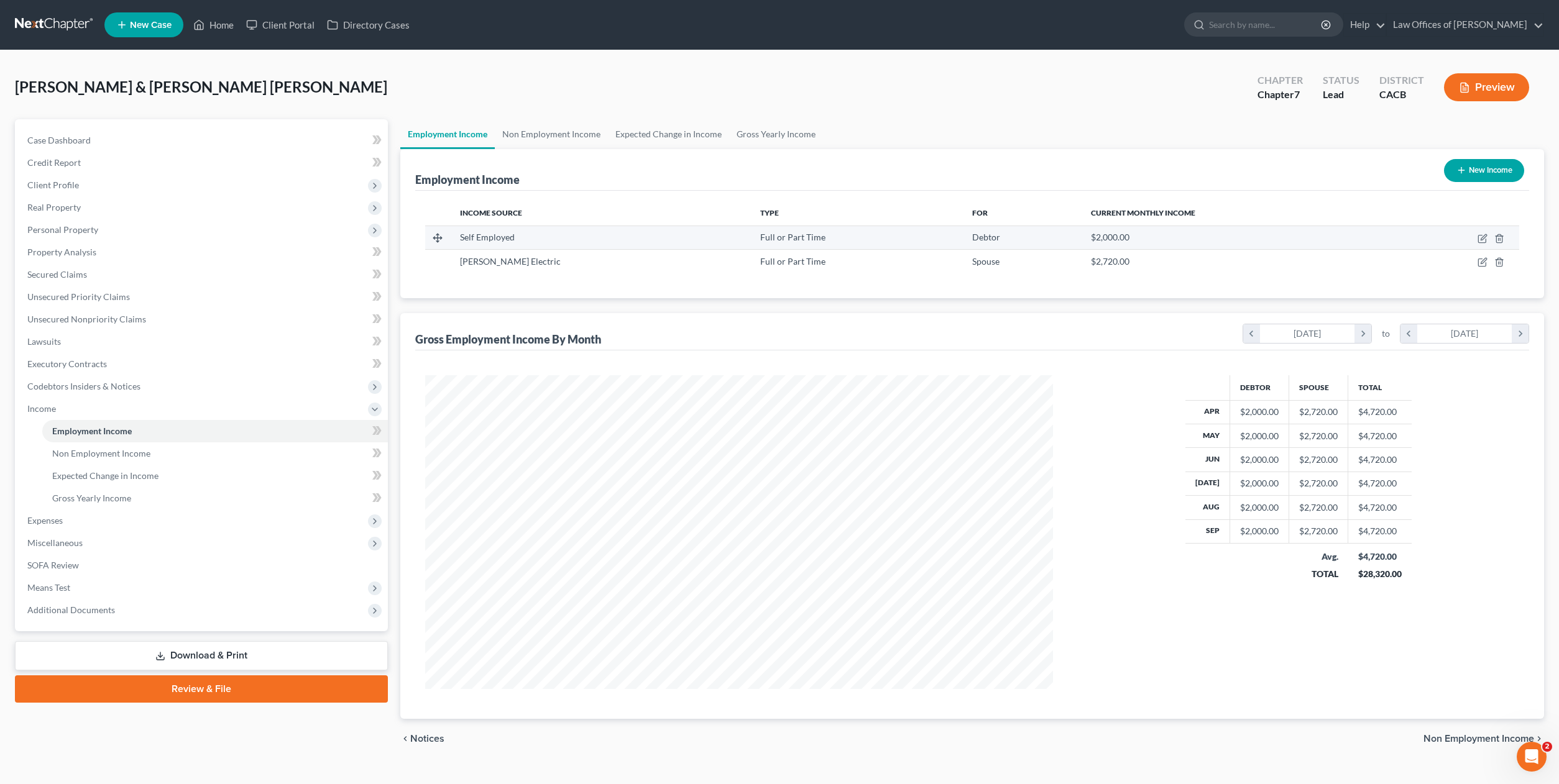
scroll to position [314, 652]
